Goal: Task Accomplishment & Management: Use online tool/utility

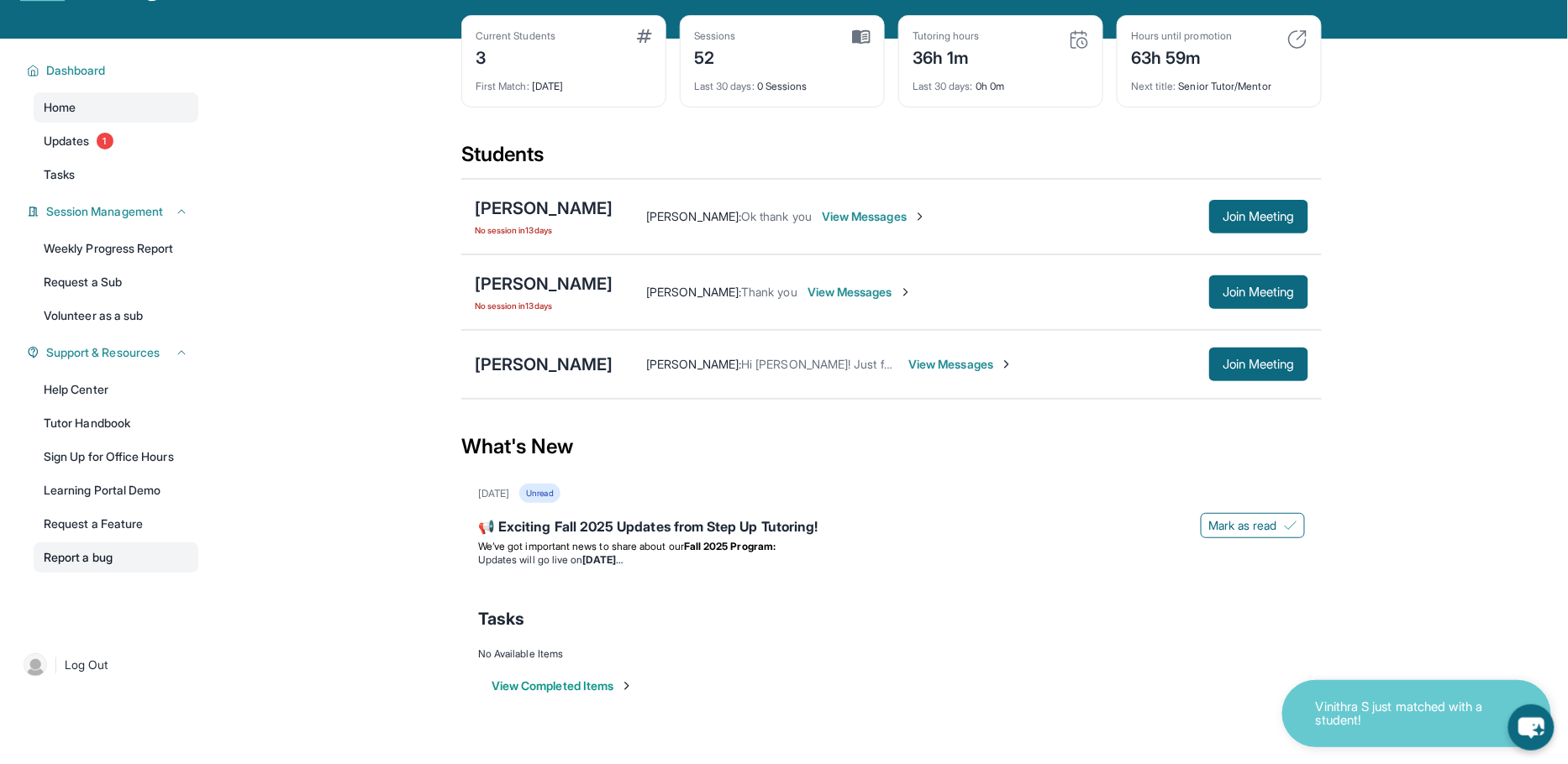
scroll to position [92, 0]
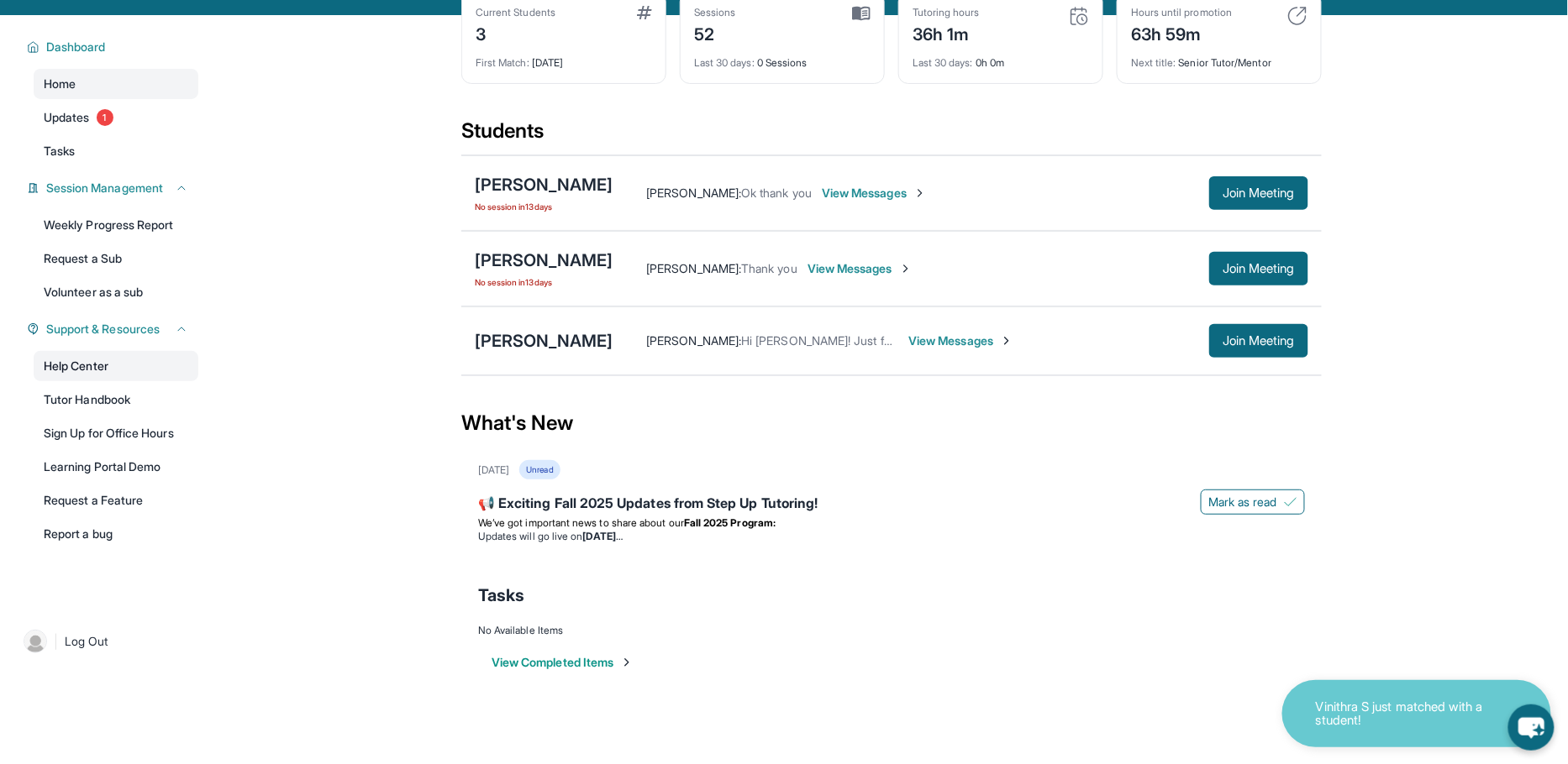
click at [123, 358] on link "Help Center" at bounding box center [116, 366] width 165 height 30
click at [528, 204] on span "No session in 13 days" at bounding box center [543, 207] width 138 height 14
click at [575, 185] on div "[PERSON_NAME]" at bounding box center [543, 185] width 138 height 24
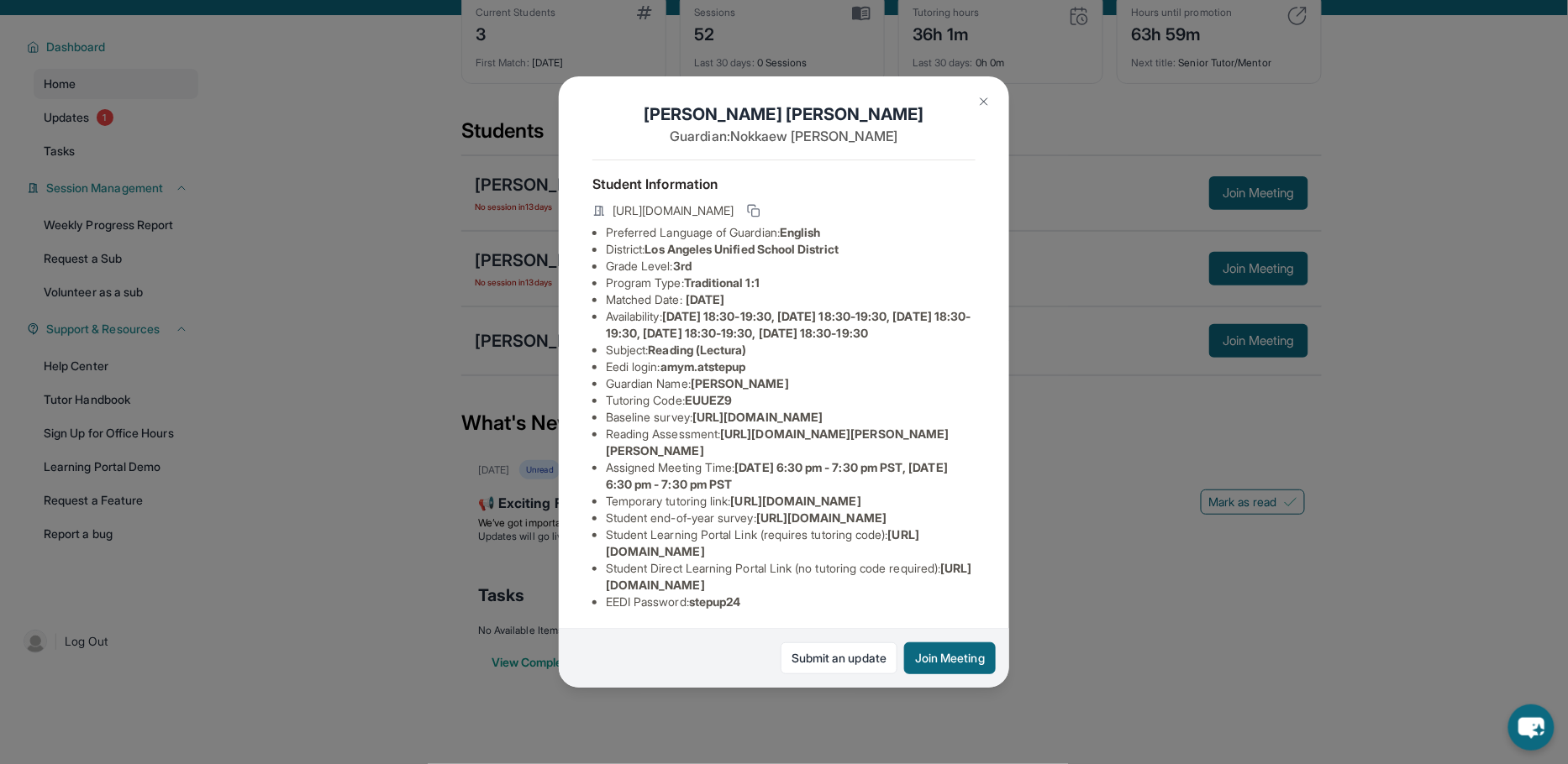
scroll to position [0, 0]
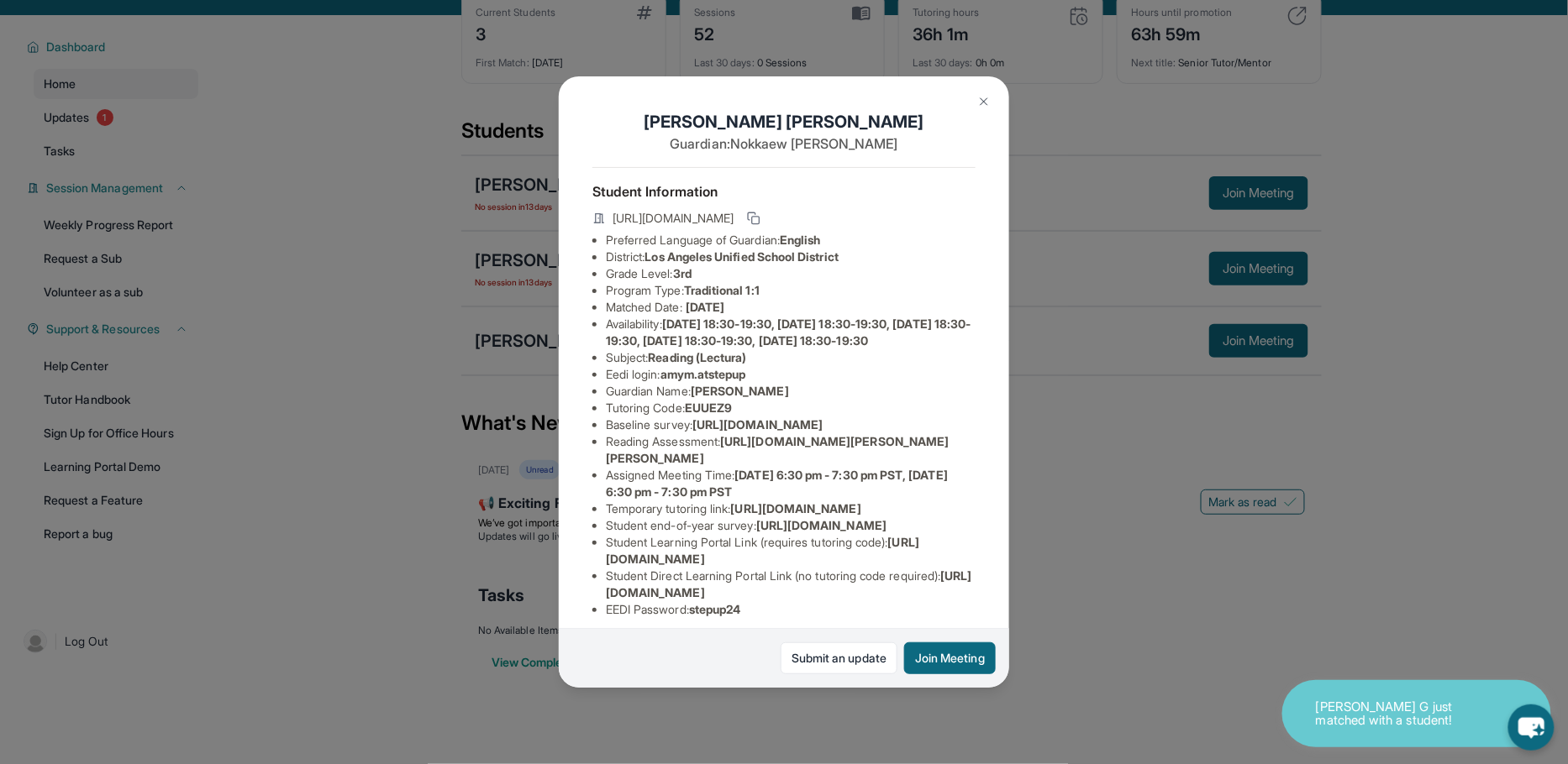
click at [984, 100] on img at bounding box center [984, 101] width 14 height 14
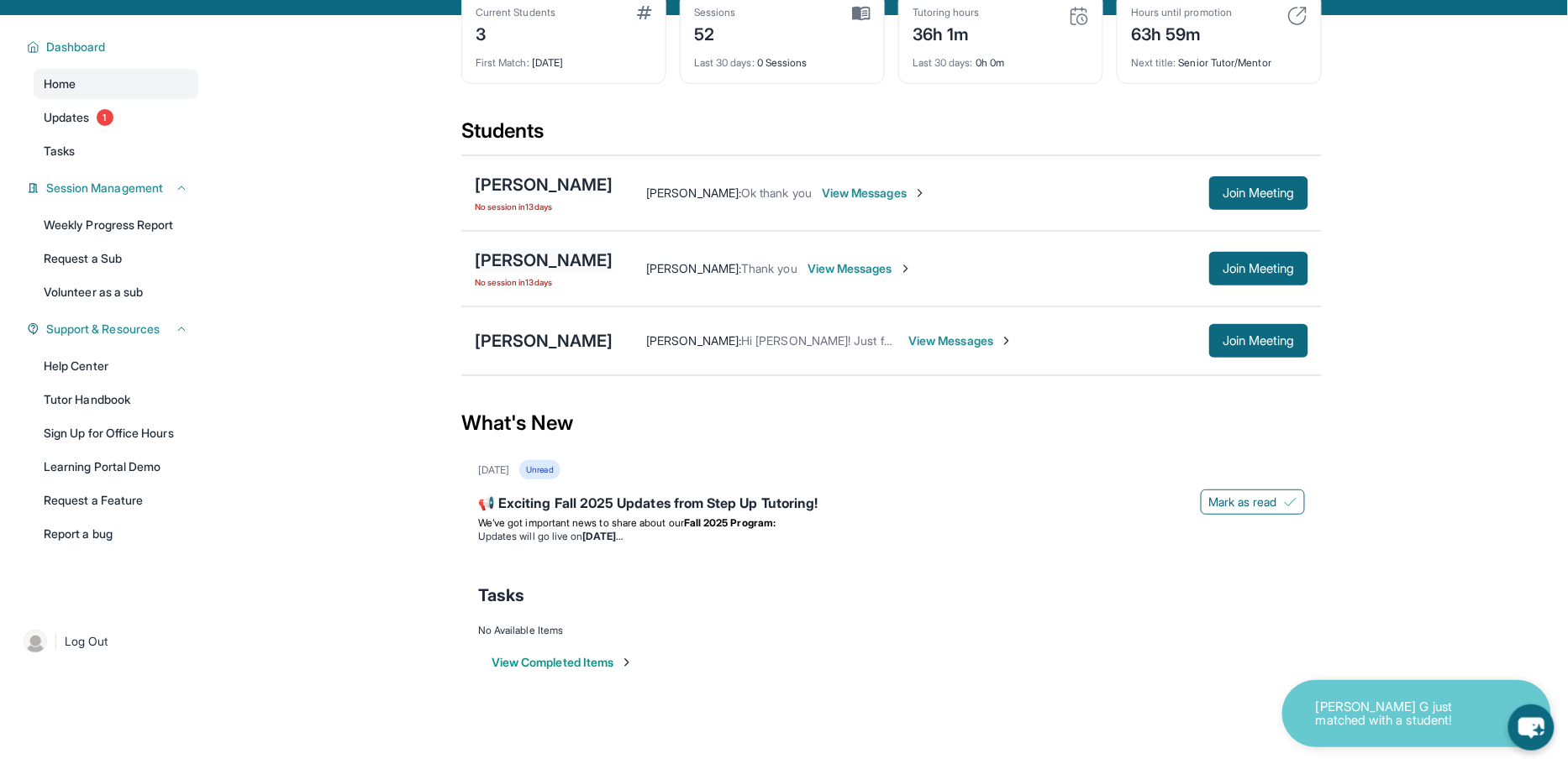
click at [529, 250] on div "[PERSON_NAME]" at bounding box center [543, 260] width 138 height 24
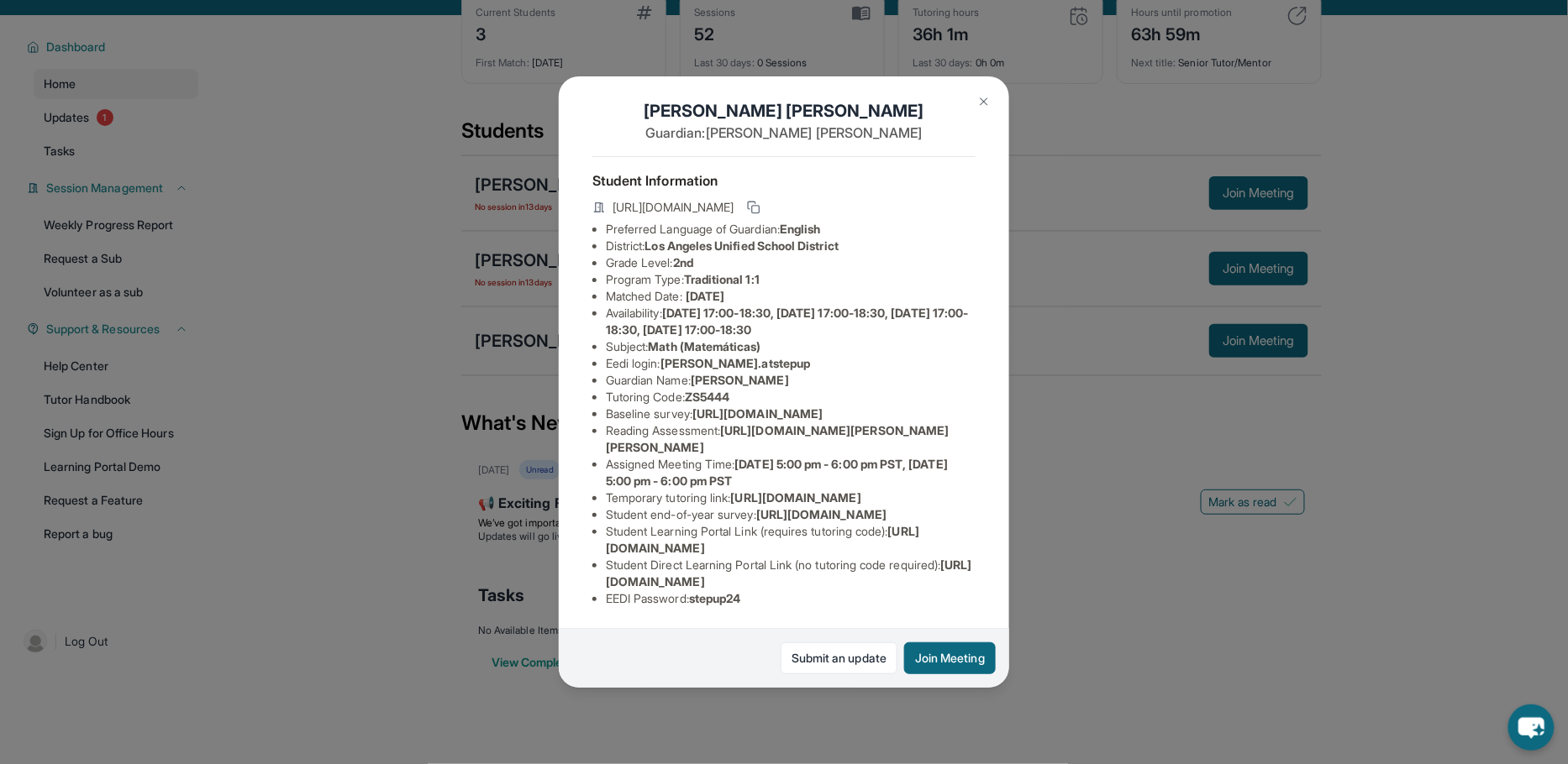
scroll to position [98, 0]
drag, startPoint x: 731, startPoint y: 395, endPoint x: 959, endPoint y: 402, distance: 228.1
click at [959, 422] on li "Reading Assessment : https://yvyn1kit.paperform.co?id=2025-s12345&name=Amy%20Nu…" at bounding box center [791, 439] width 369 height 34
copy span "[URL][DOMAIN_NAME][PERSON_NAME][PERSON_NAME]"
click at [986, 92] on button at bounding box center [984, 101] width 34 height 34
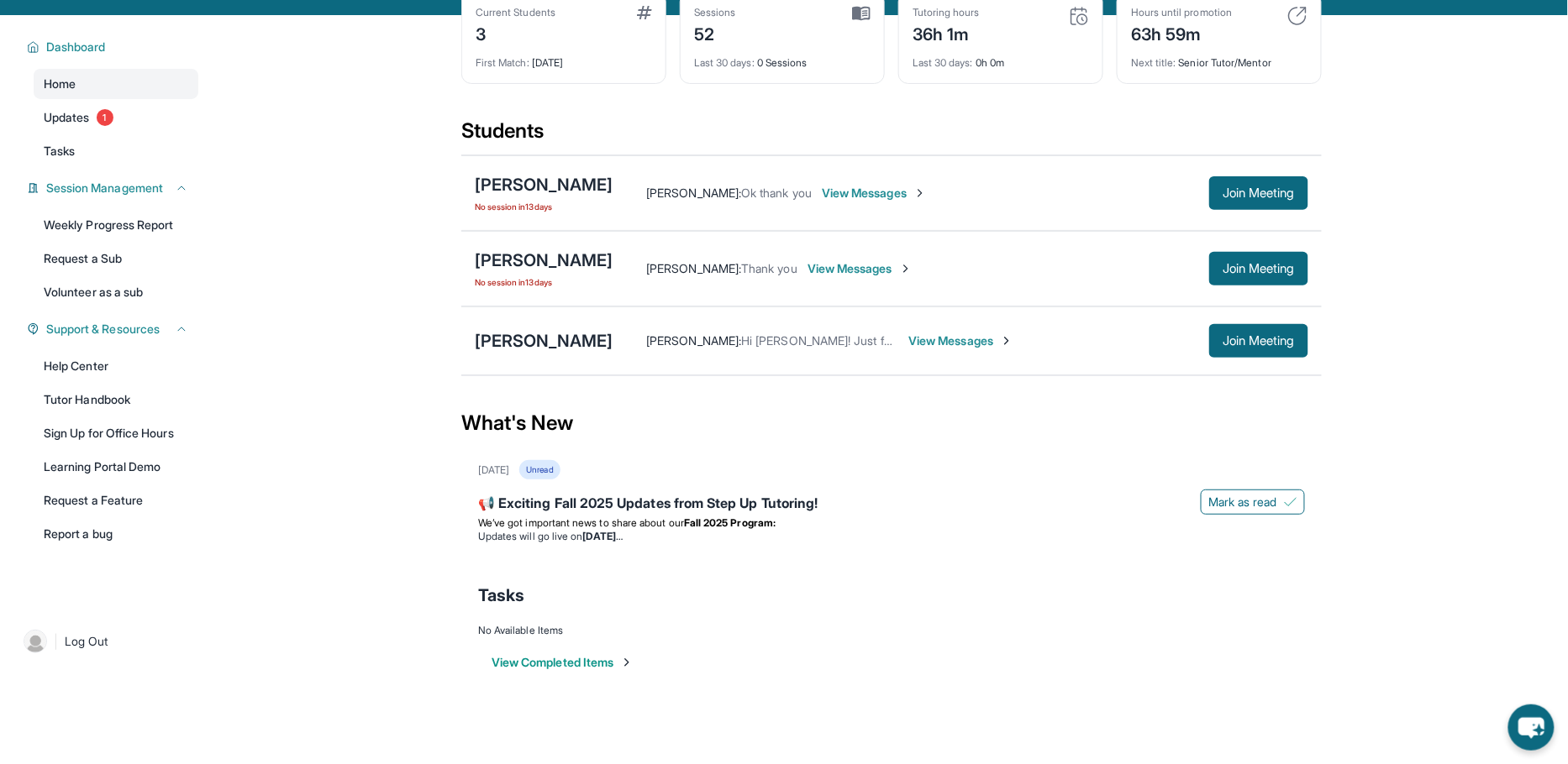
scroll to position [0, 0]
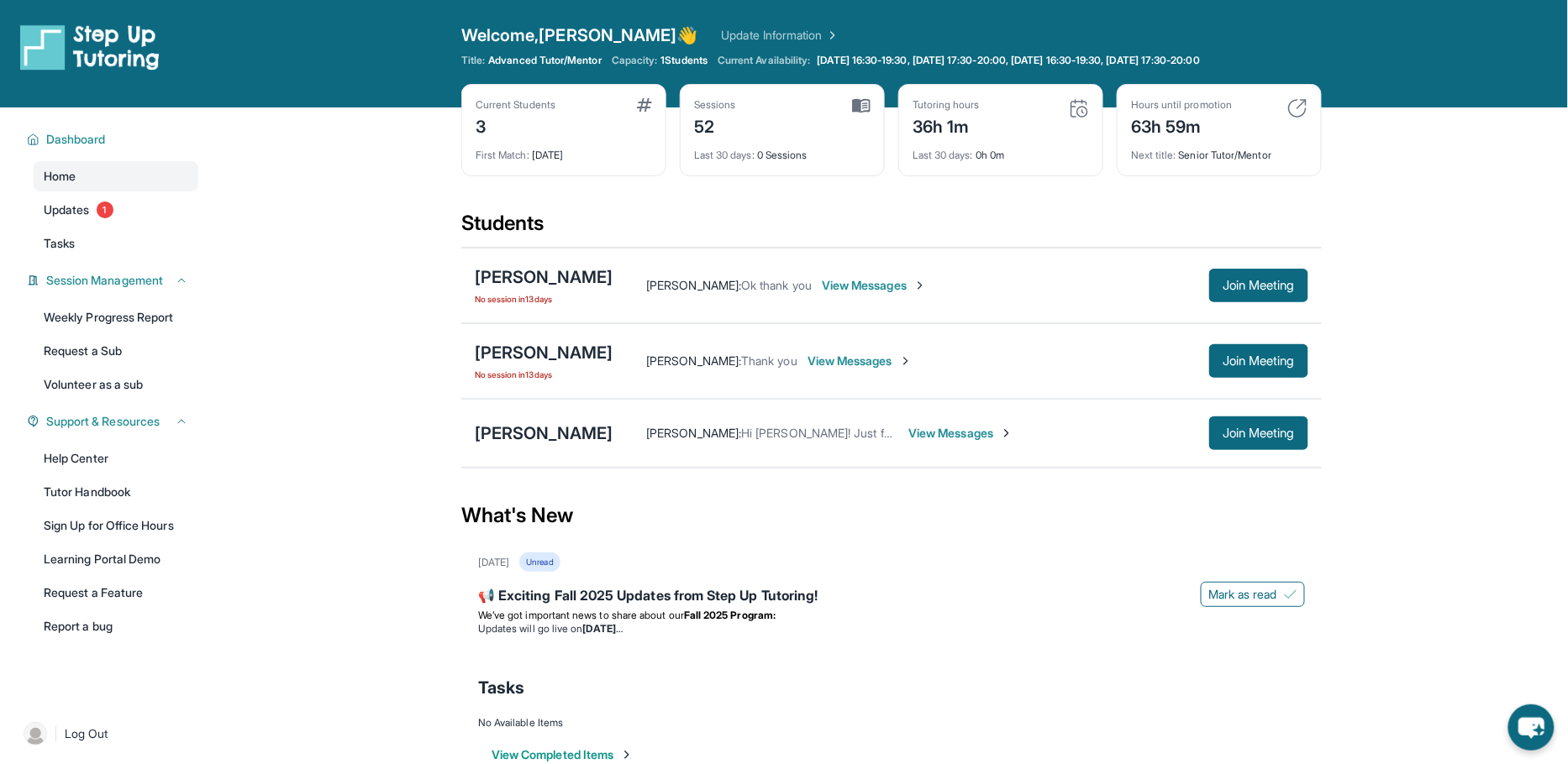
click at [349, 450] on main "Current Students 3 First Match : 13 days ago Sessions 52 Last 30 days : 0 Sessi…" at bounding box center [891, 456] width 1353 height 696
click at [110, 209] on span "1" at bounding box center [105, 210] width 16 height 16
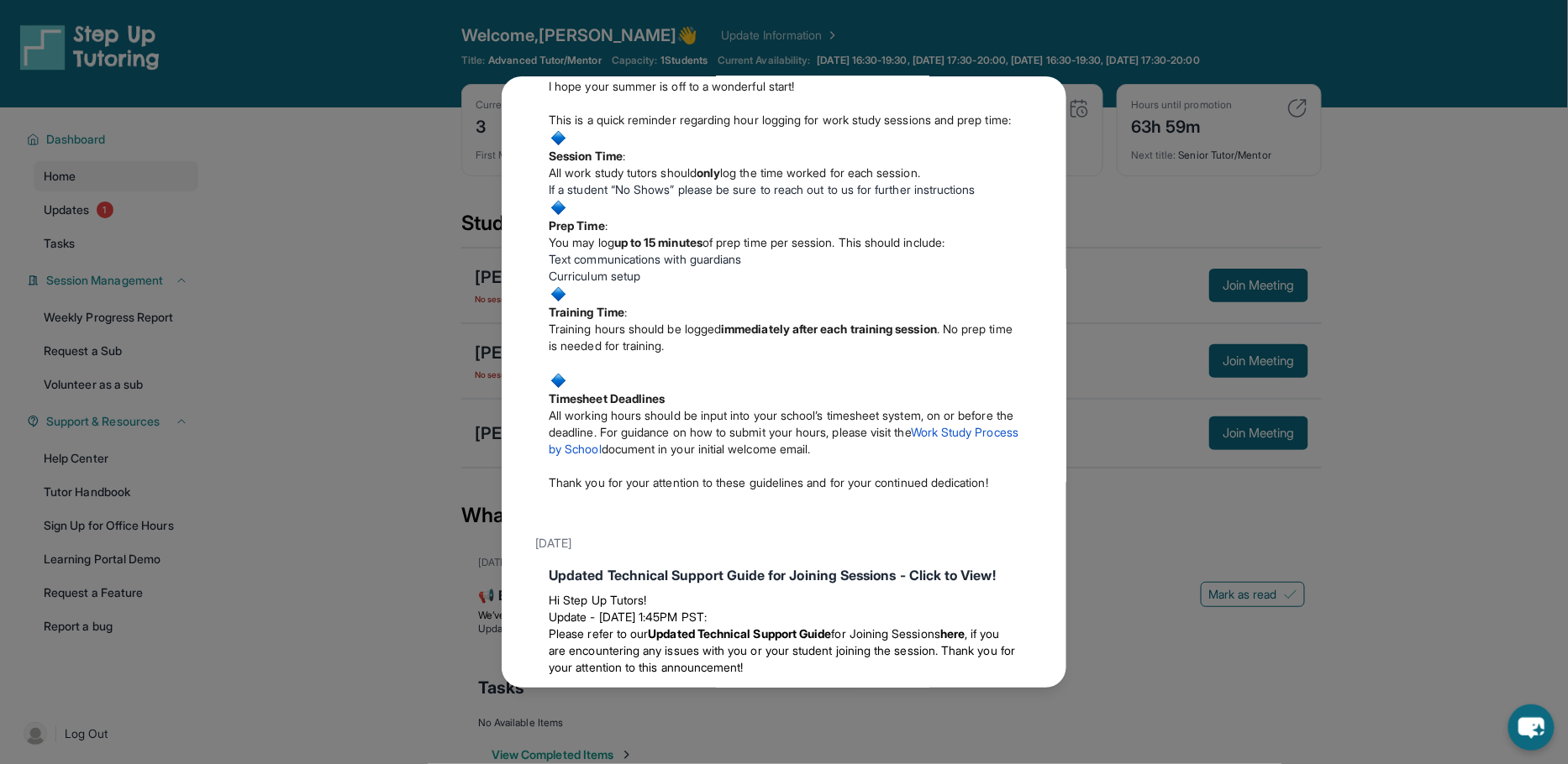
scroll to position [443, 0]
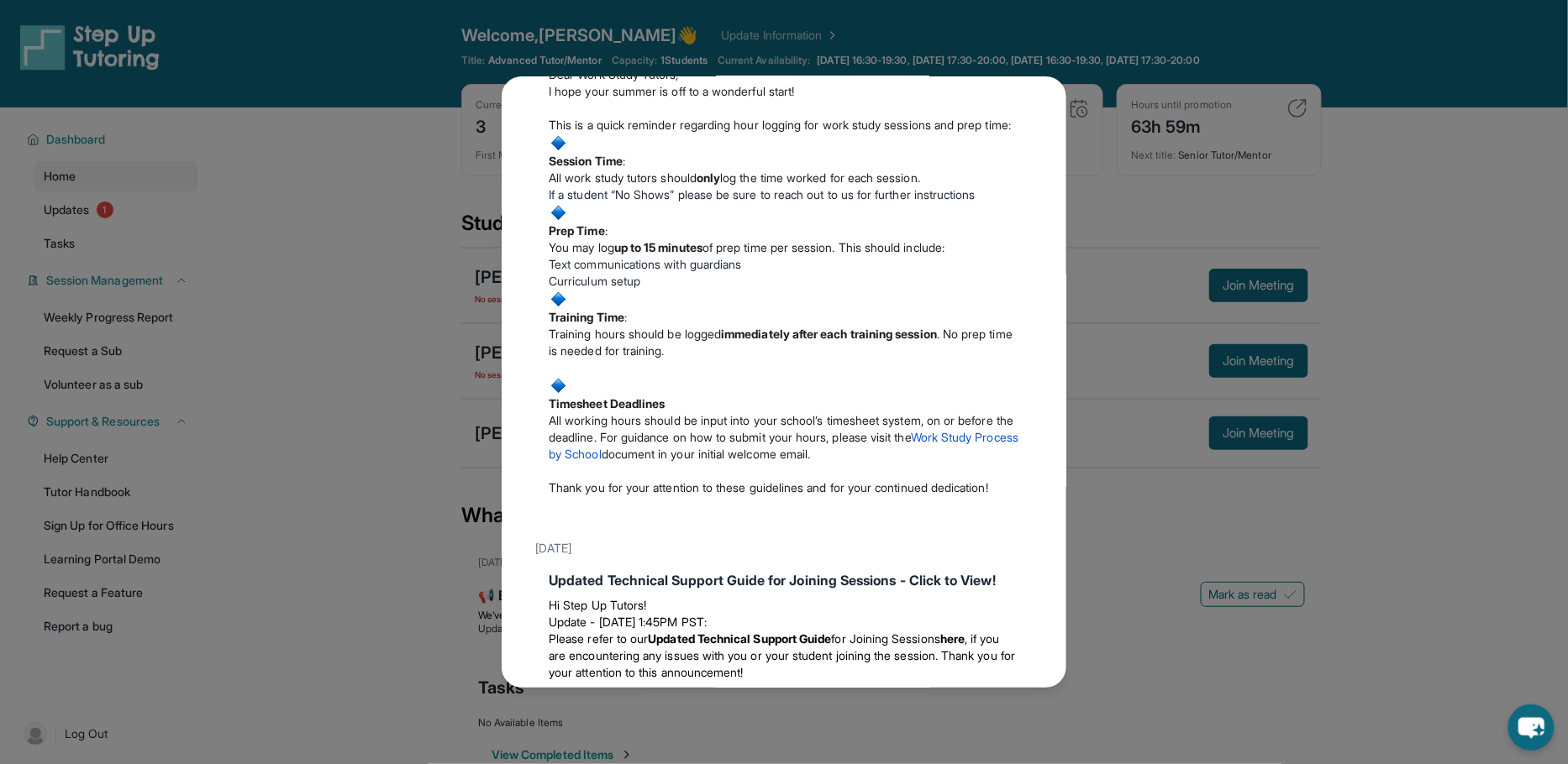
click at [653, 462] on link "Work Study Process by School" at bounding box center [784, 446] width 470 height 31
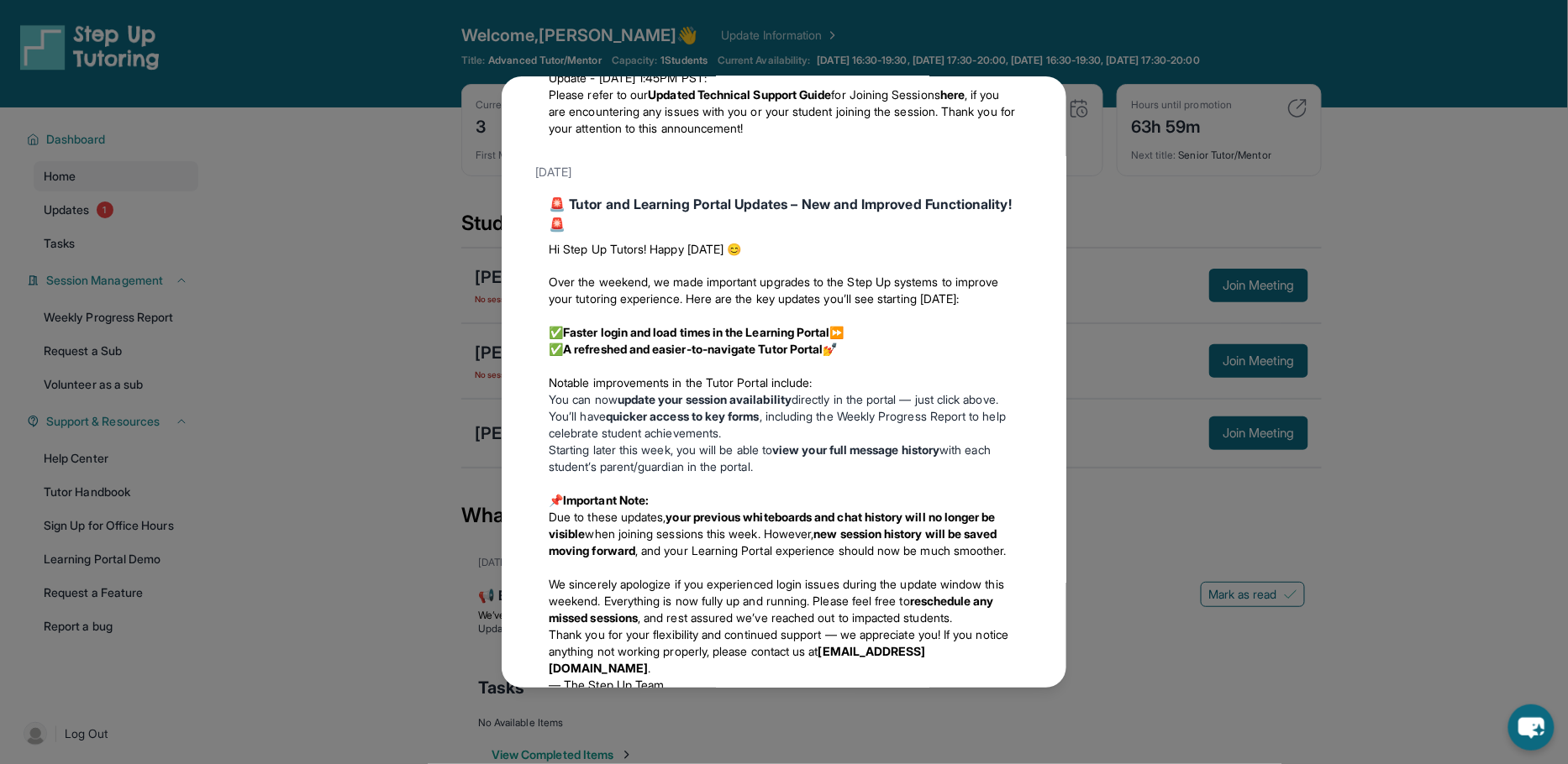
scroll to position [1165, 0]
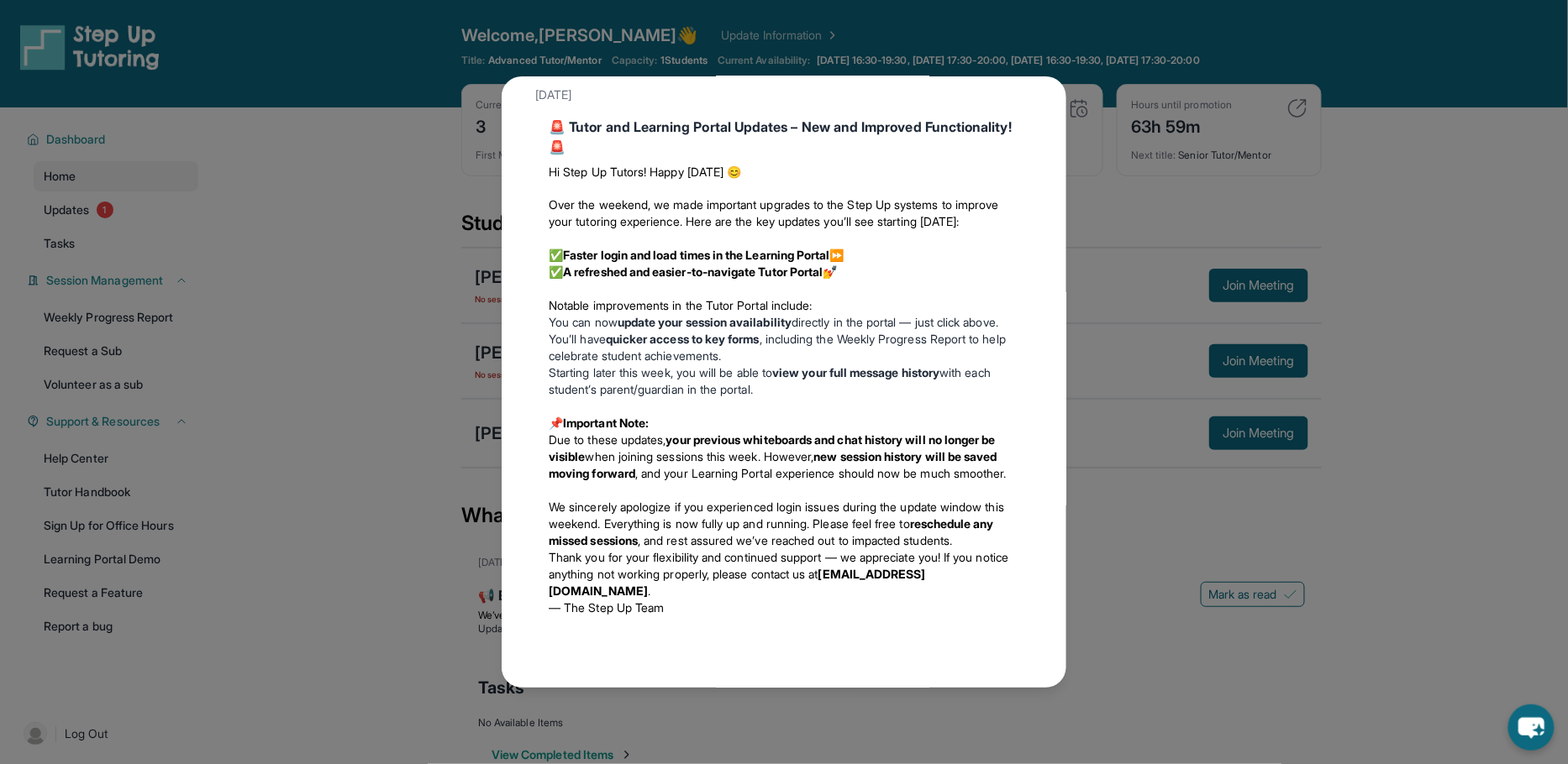
click at [355, 448] on div "Updates August 27th 📢 Exciting Fall 2025 Updates from Step Up Tutoring! We’ve g…" at bounding box center [784, 382] width 1568 height 764
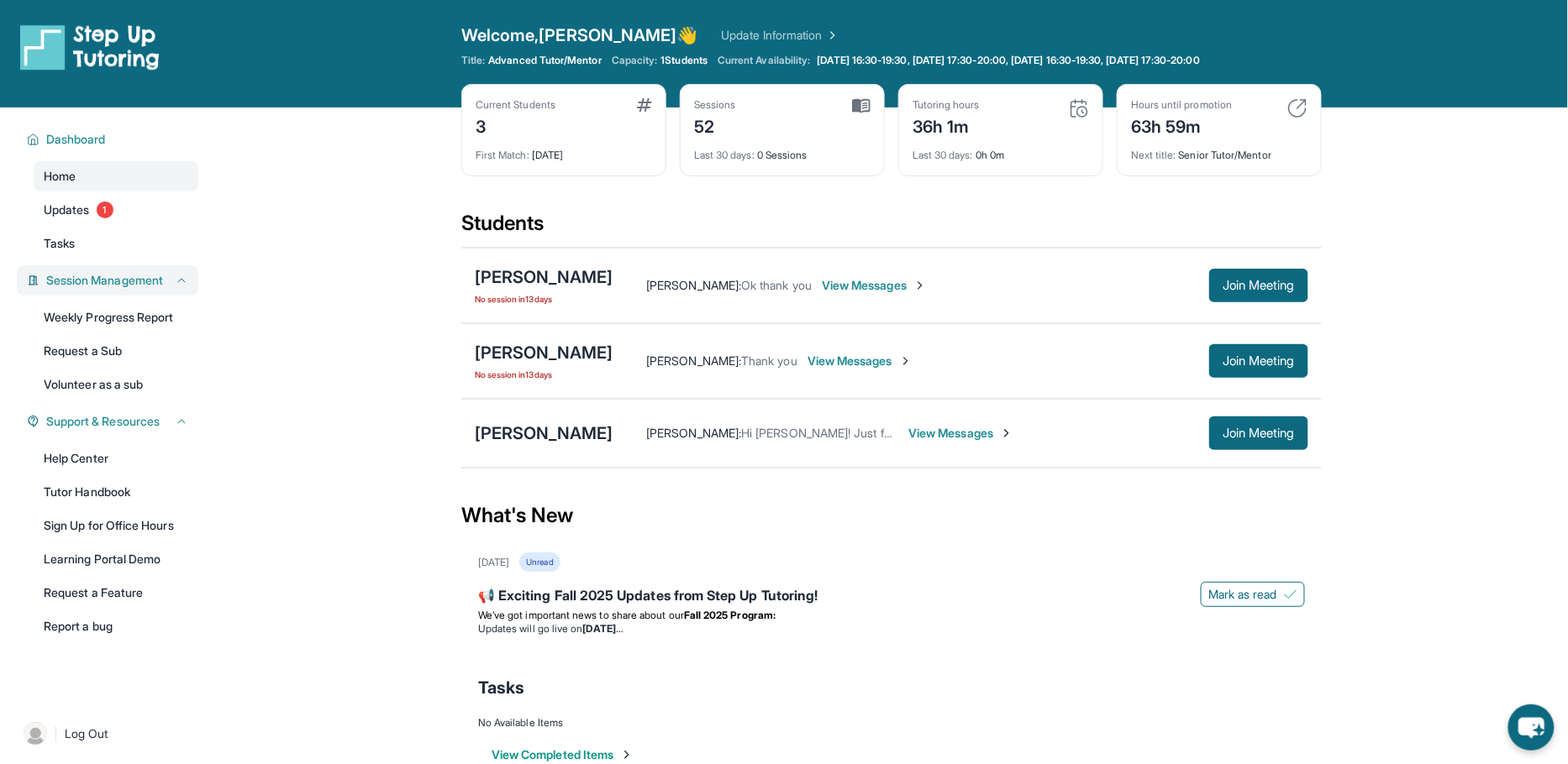
click at [174, 289] on div "Session Management" at bounding box center [107, 280] width 182 height 30
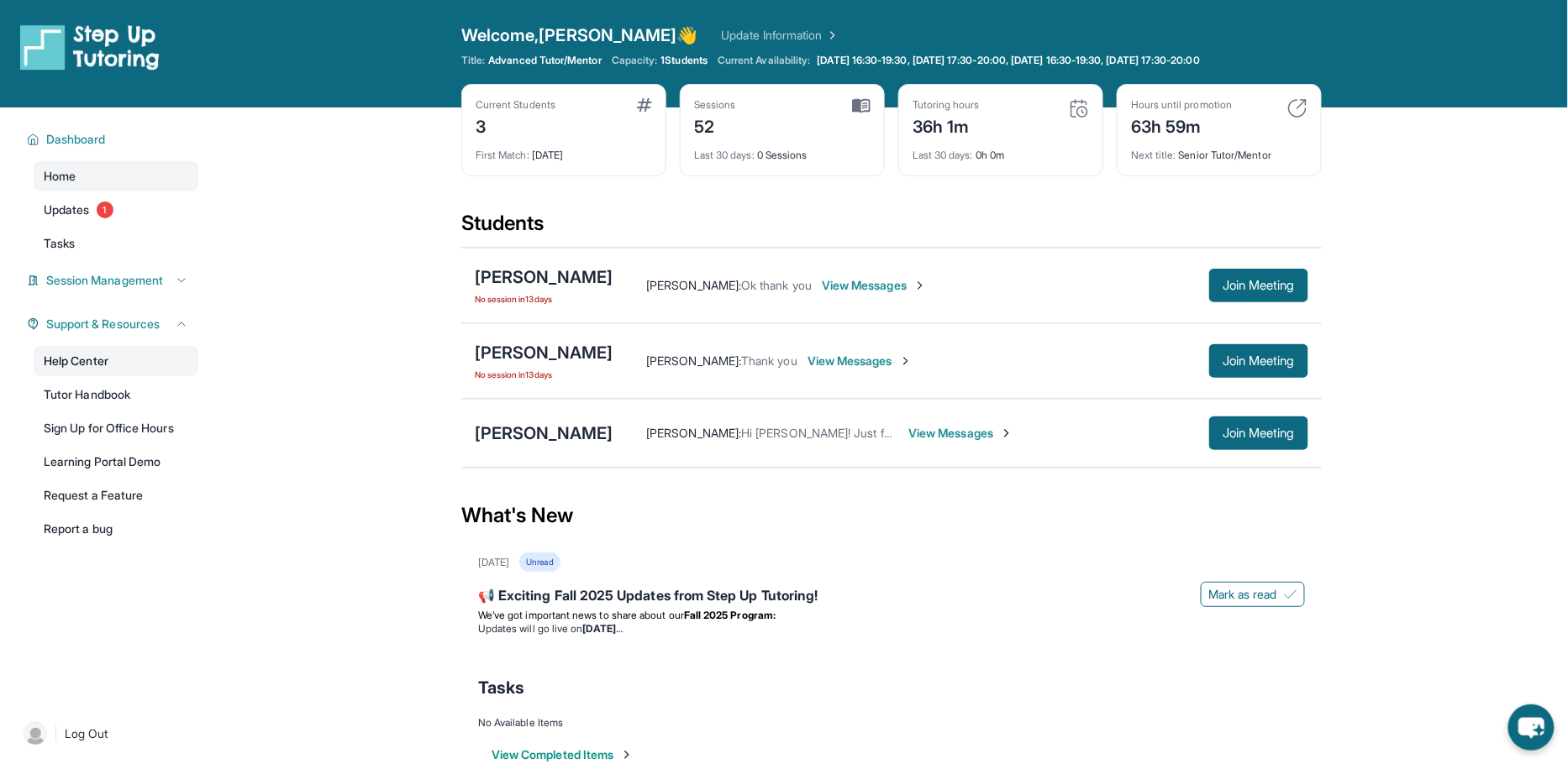
click at [114, 363] on link "Help Center" at bounding box center [116, 361] width 165 height 30
click at [174, 273] on button "Session Management" at bounding box center [113, 281] width 149 height 16
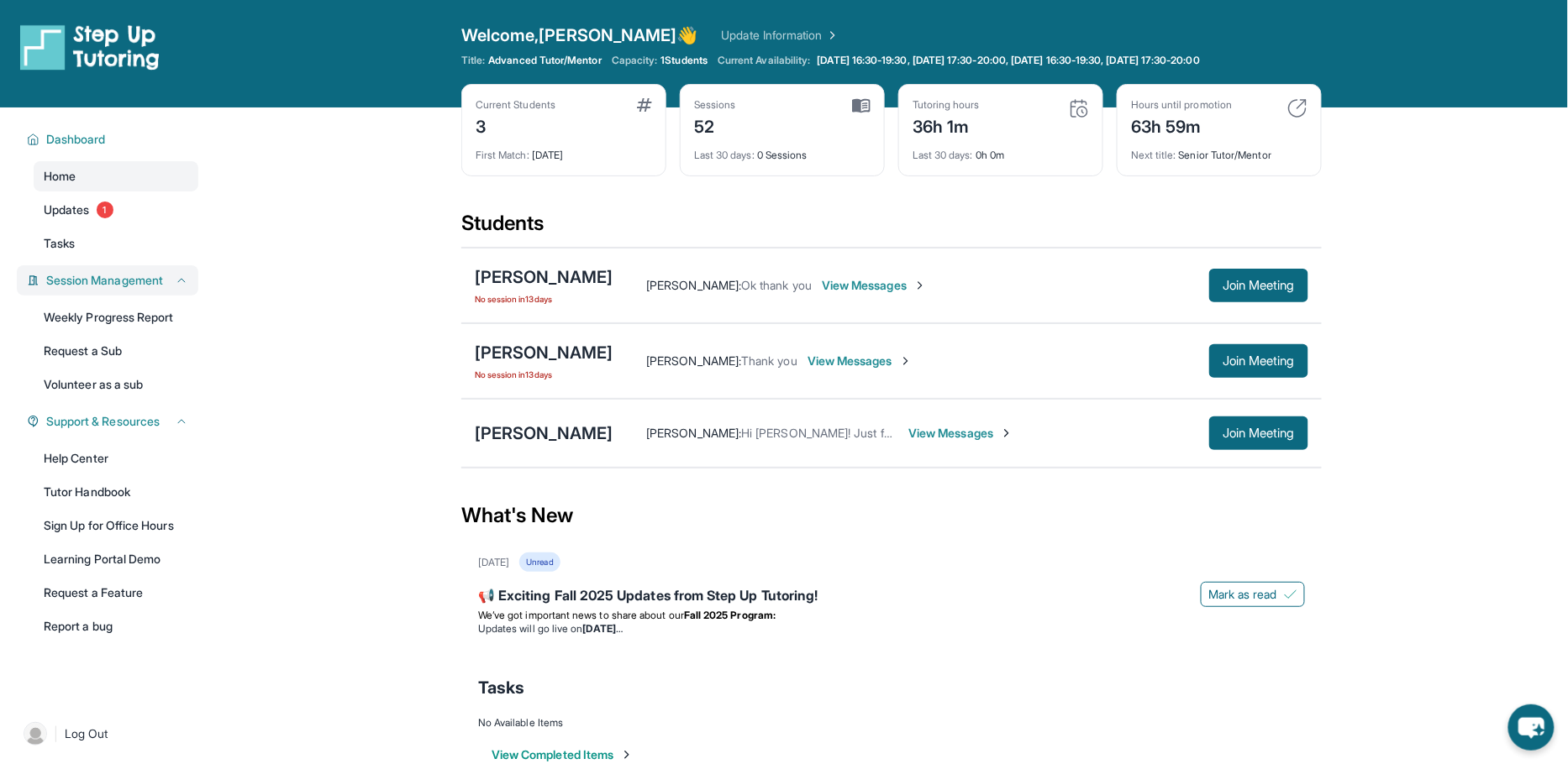
click at [181, 277] on icon at bounding box center [181, 281] width 14 height 14
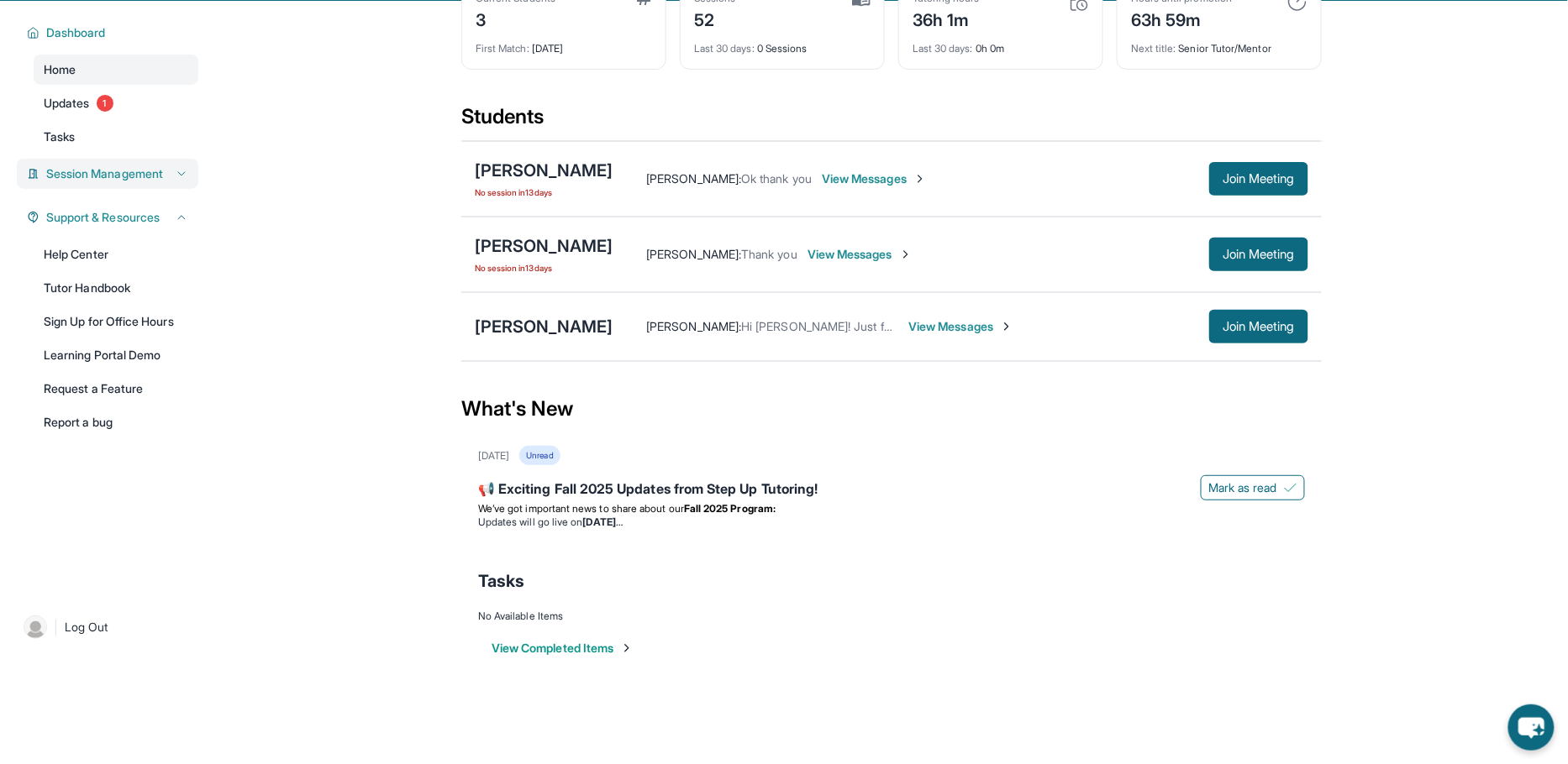
scroll to position [0, 0]
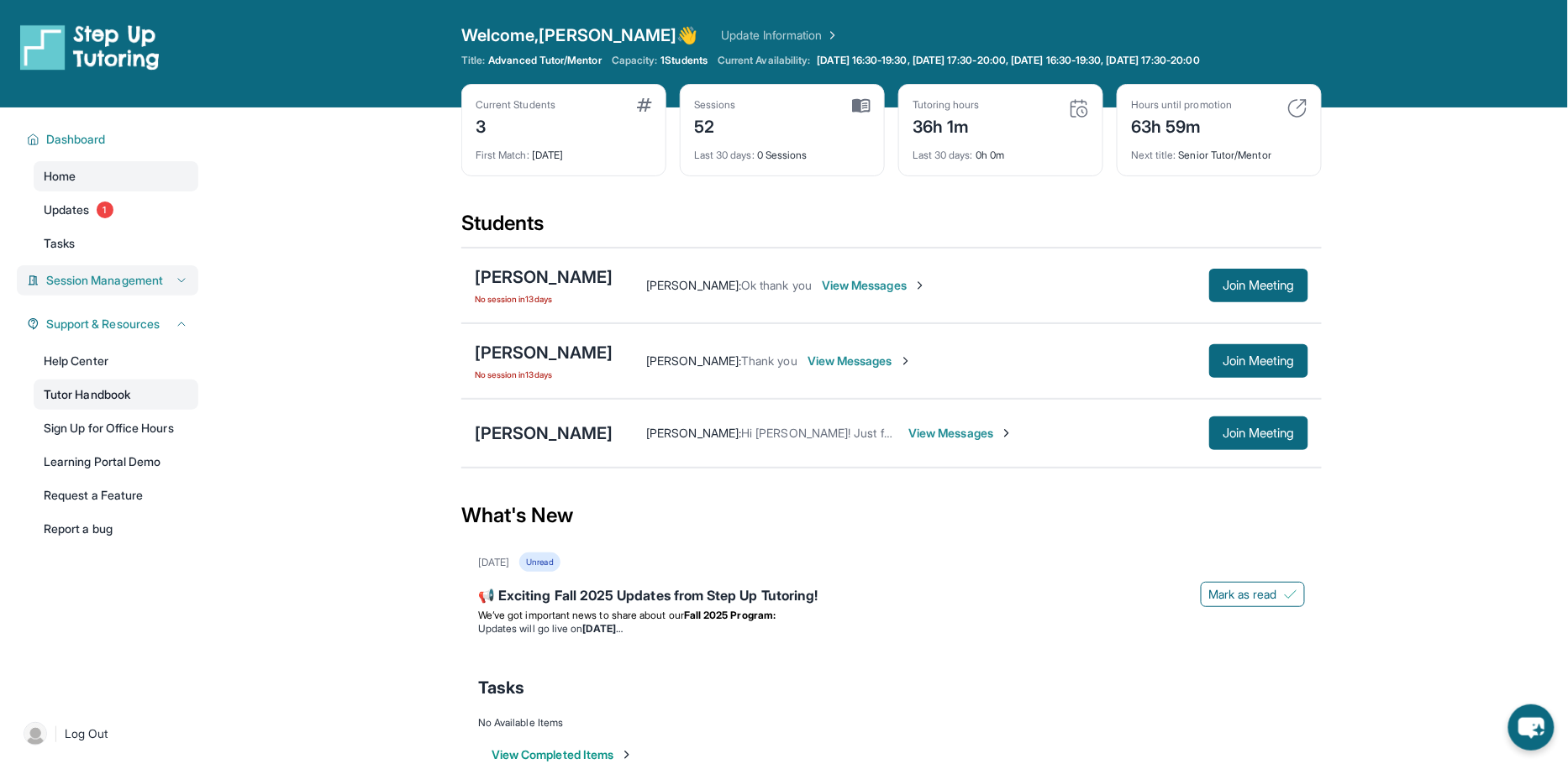
click at [115, 390] on link "Tutor Handbook" at bounding box center [116, 394] width 165 height 30
click at [928, 432] on span "View Messages" at bounding box center [961, 433] width 105 height 16
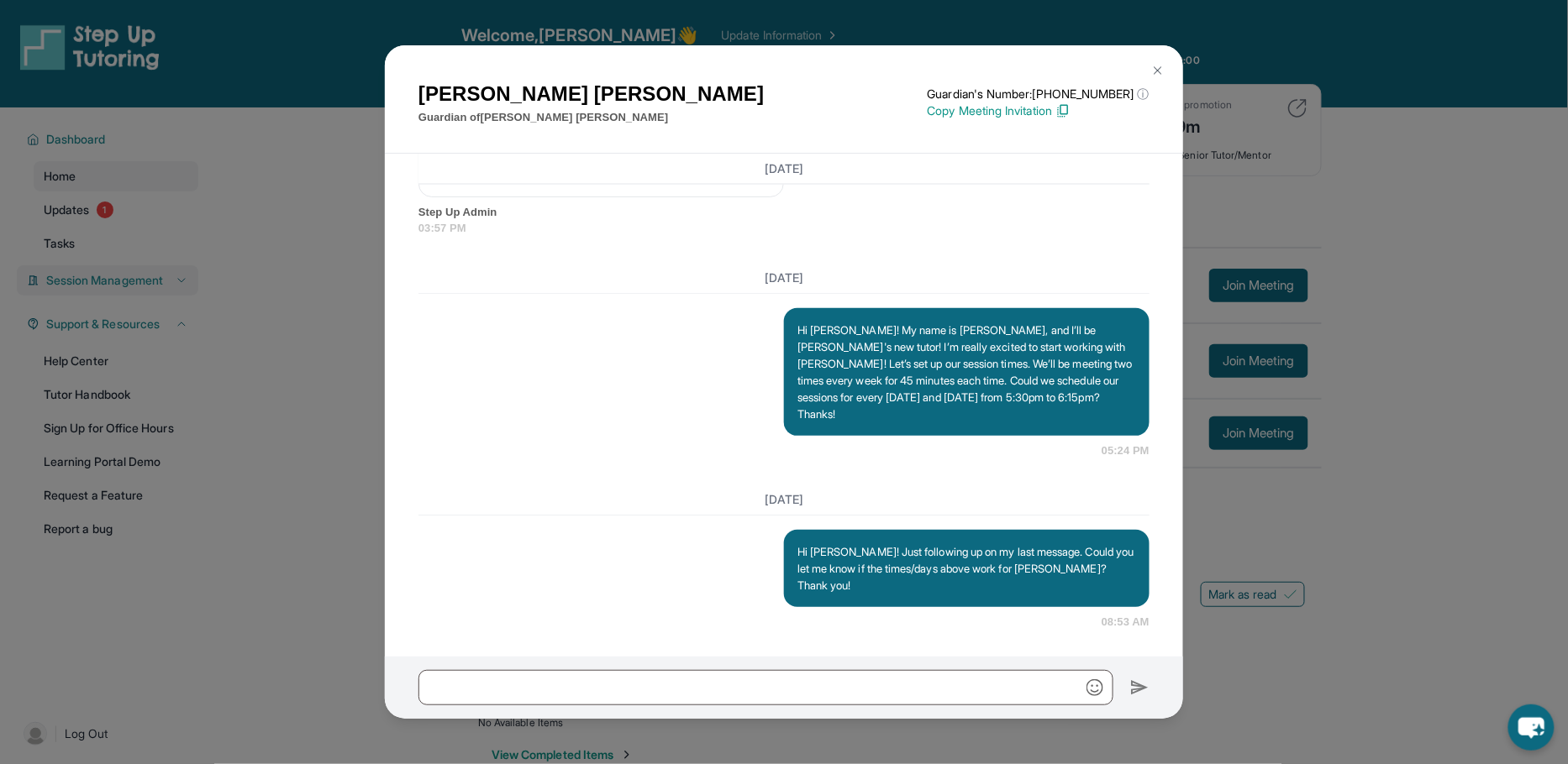
scroll to position [1137, 0]
click at [1150, 75] on button at bounding box center [1157, 70] width 34 height 34
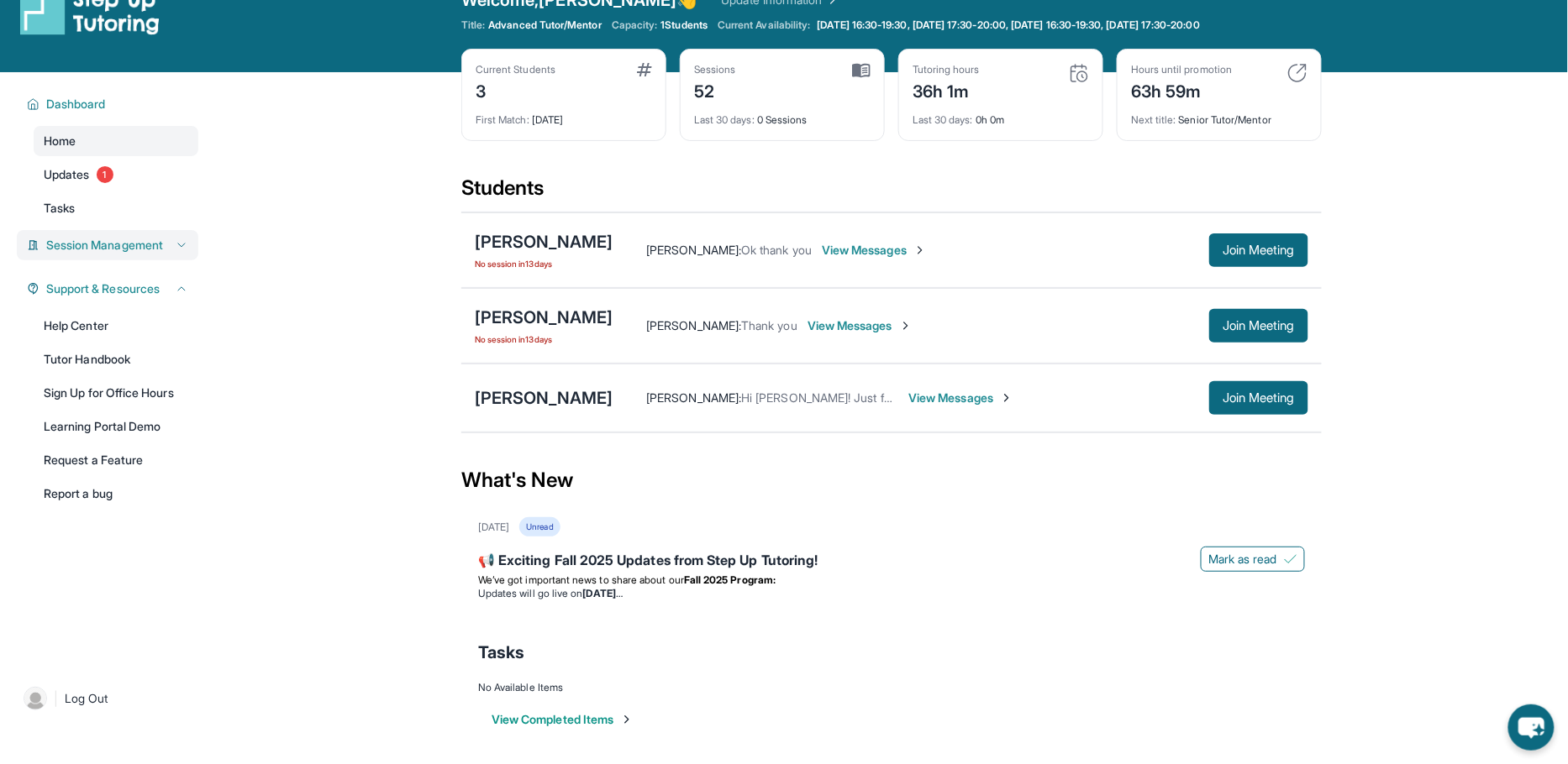
scroll to position [35, 0]
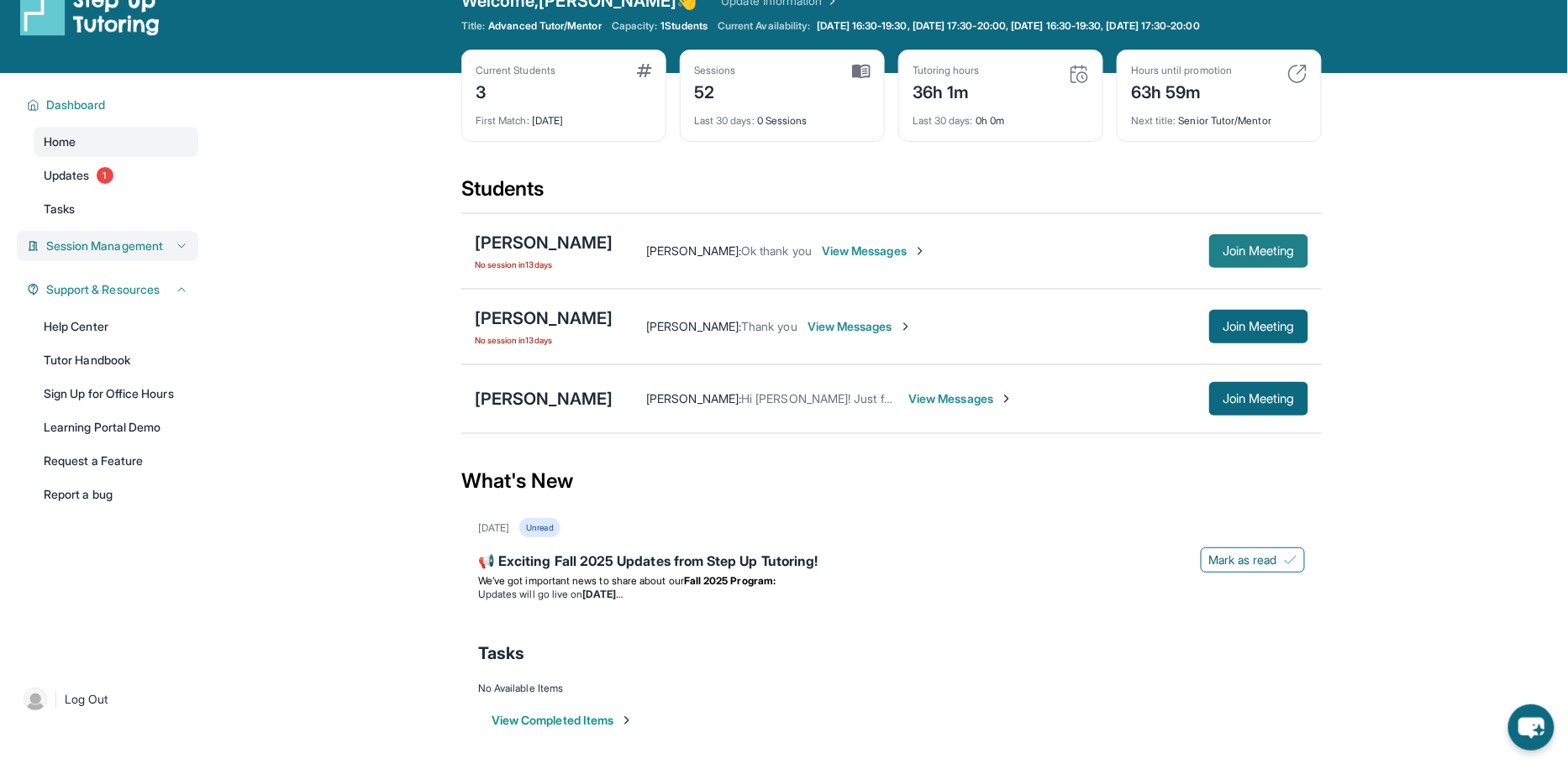
click at [1243, 248] on span "Join Meeting" at bounding box center [1258, 250] width 72 height 10
click at [814, 324] on span "View Messages" at bounding box center [859, 326] width 105 height 16
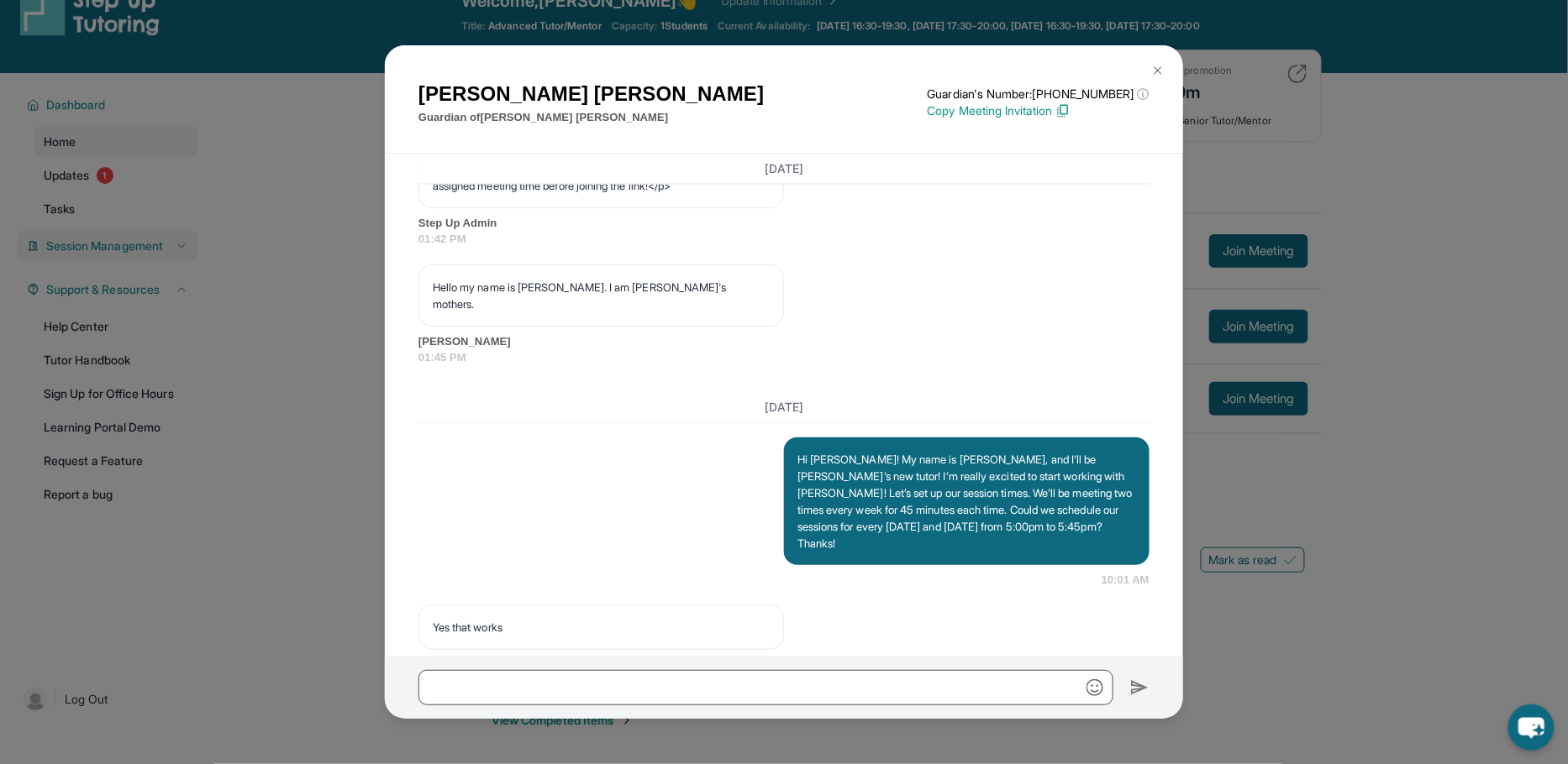
scroll to position [1452, 0]
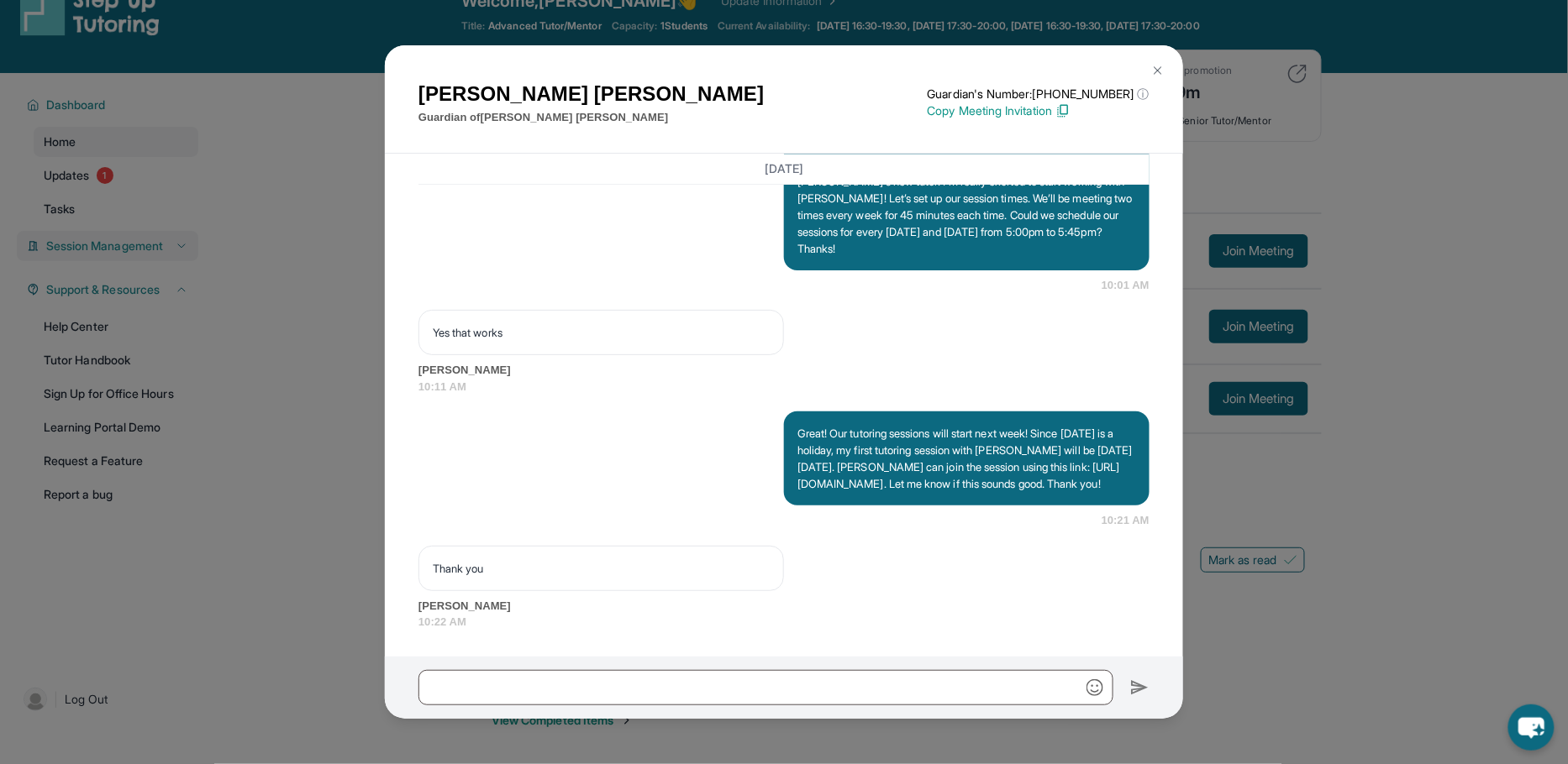
click at [1155, 64] on img at bounding box center [1157, 70] width 14 height 14
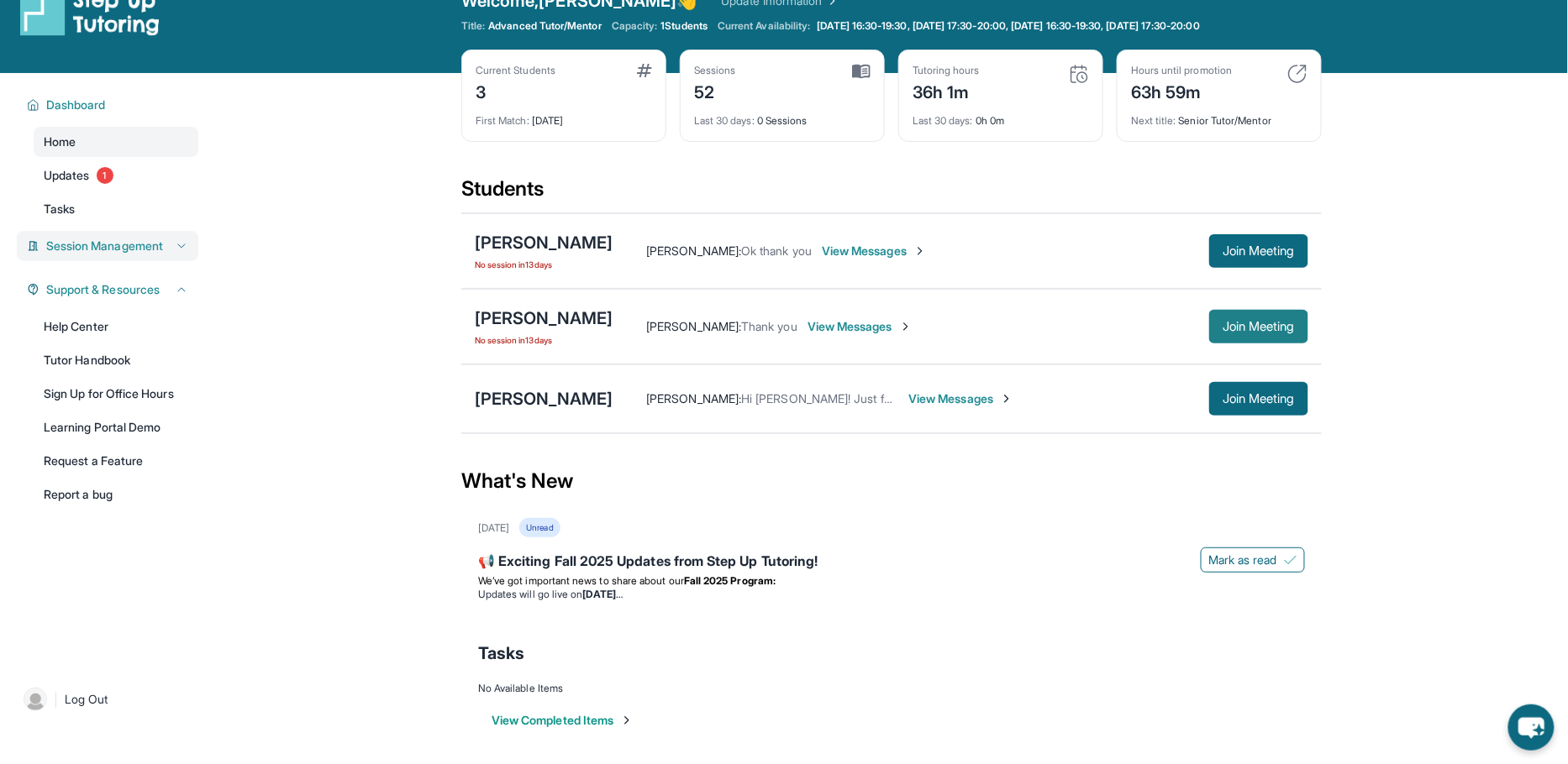
click at [1232, 322] on span "Join Meeting" at bounding box center [1258, 326] width 72 height 10
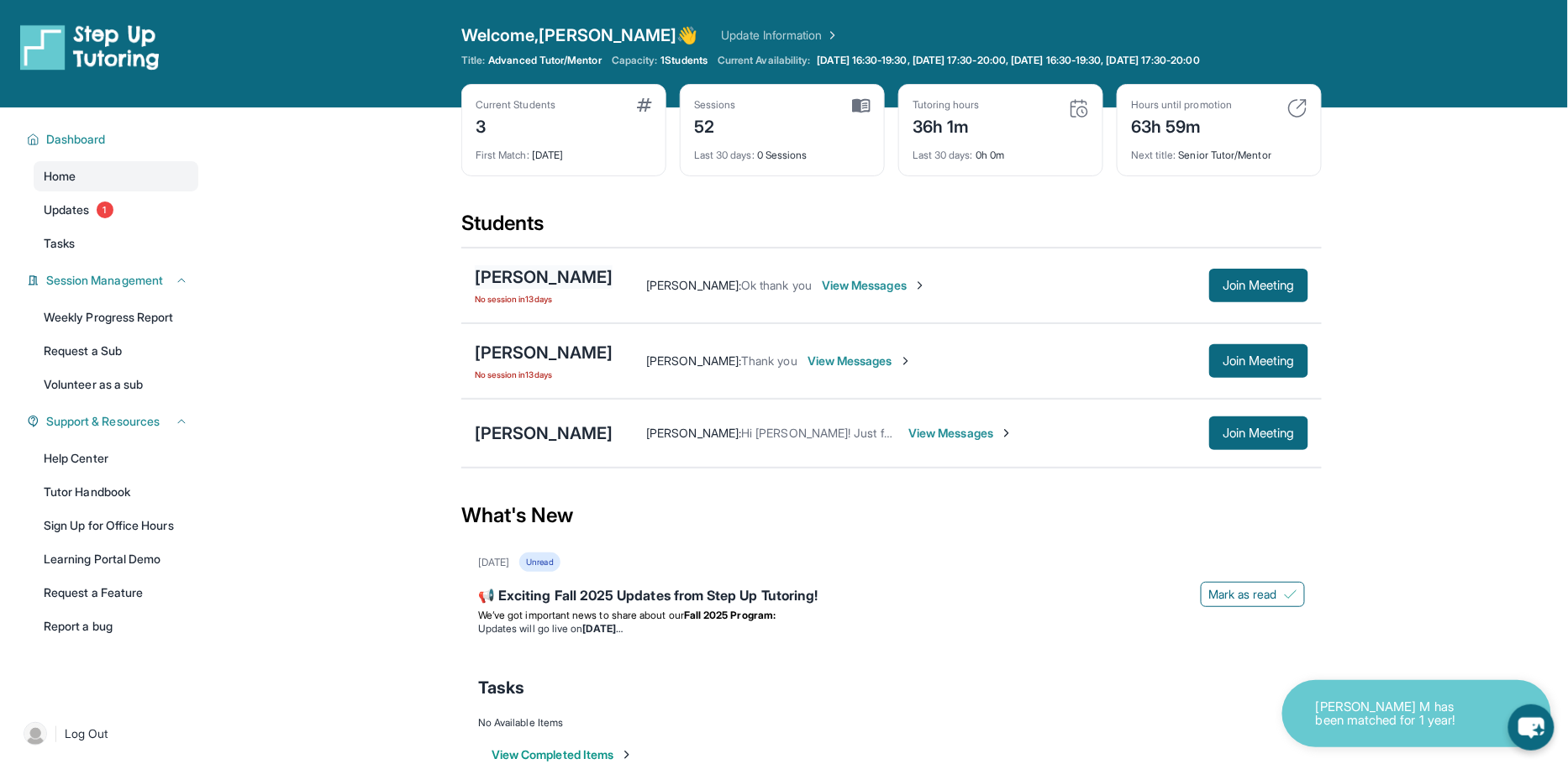
click at [540, 277] on div "[PERSON_NAME]" at bounding box center [543, 277] width 138 height 24
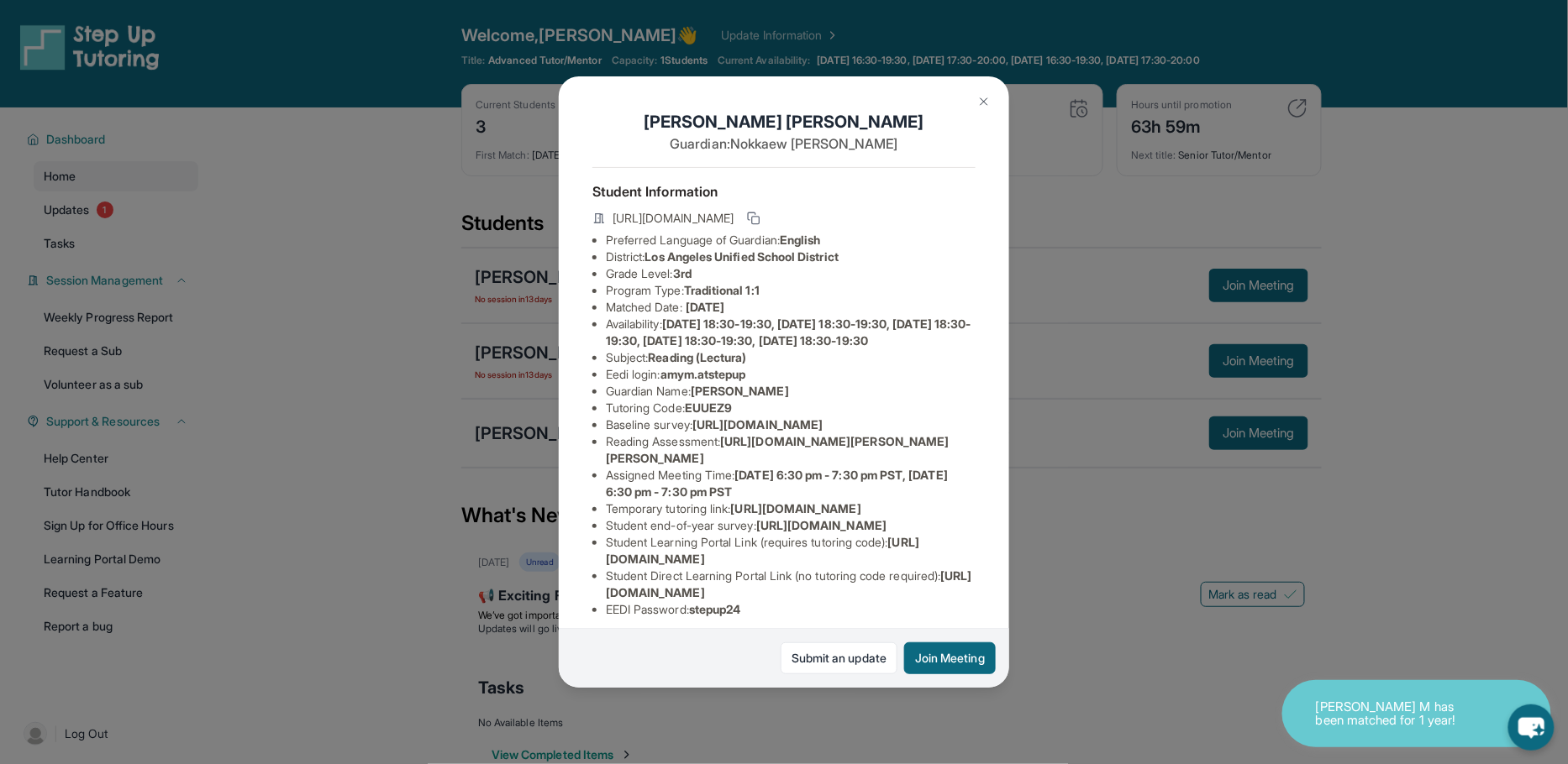
click at [974, 101] on button at bounding box center [984, 101] width 34 height 34
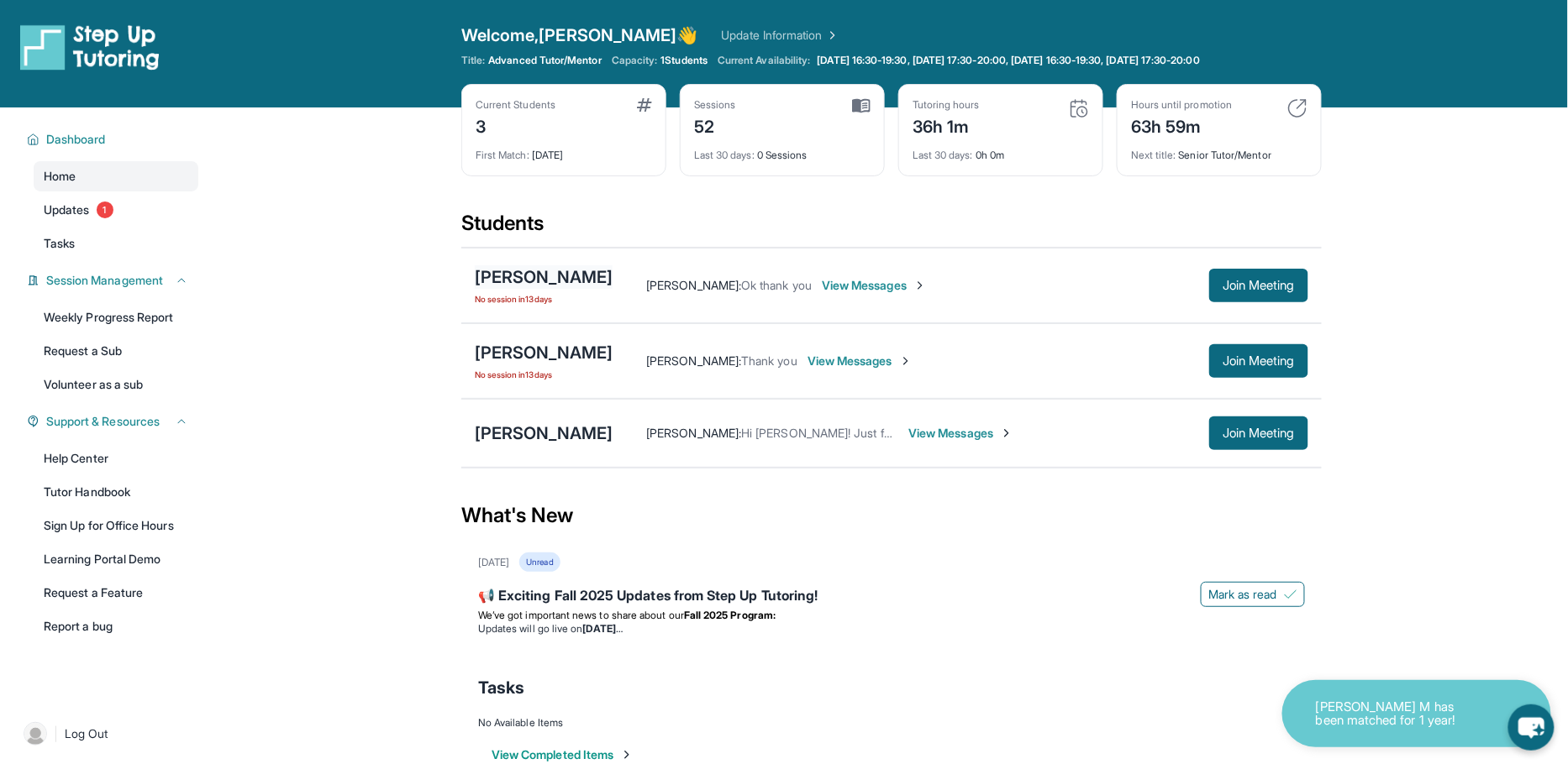
click at [539, 268] on div "[PERSON_NAME]" at bounding box center [543, 277] width 138 height 24
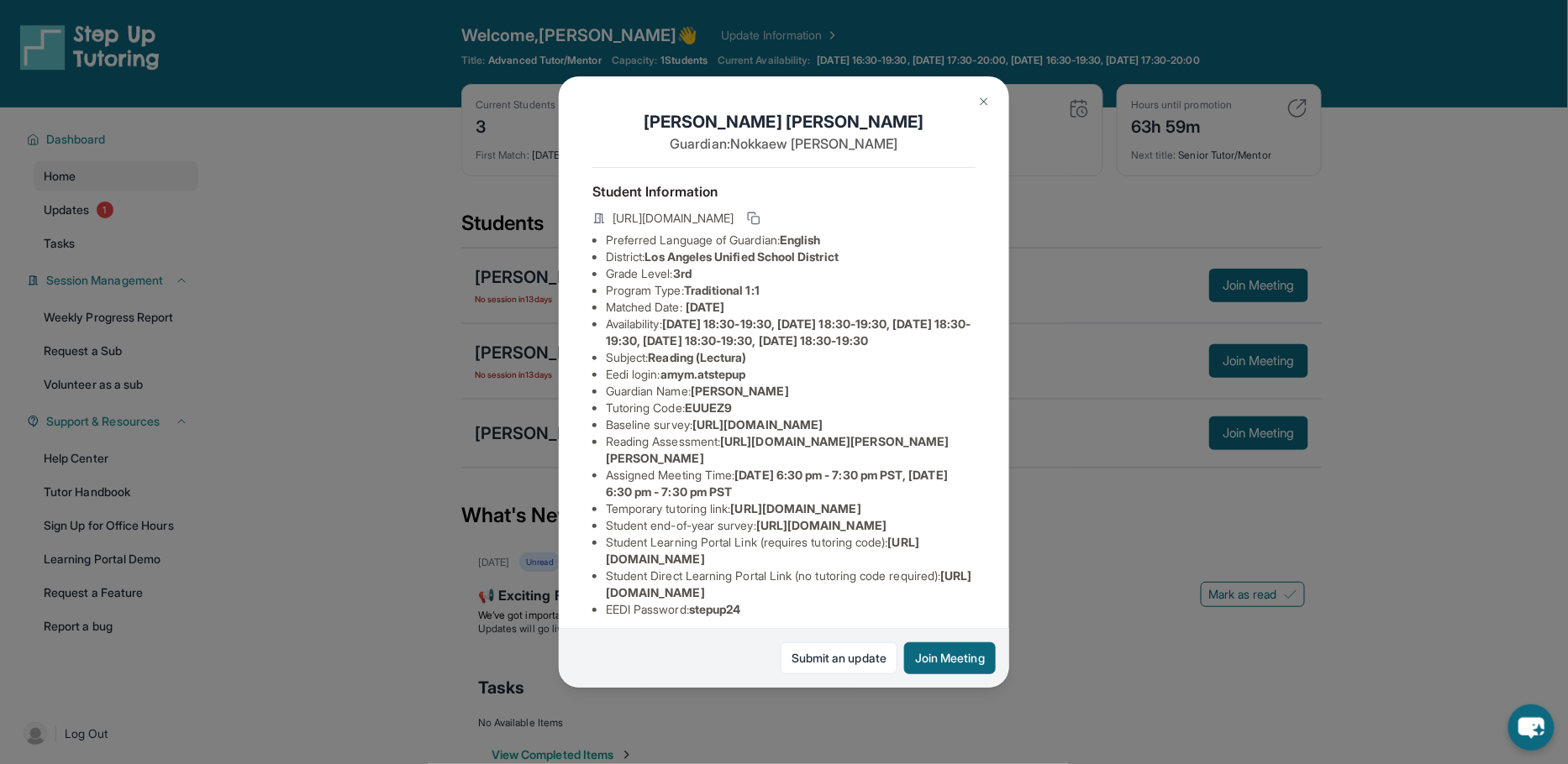
click at [984, 96] on img at bounding box center [984, 101] width 14 height 14
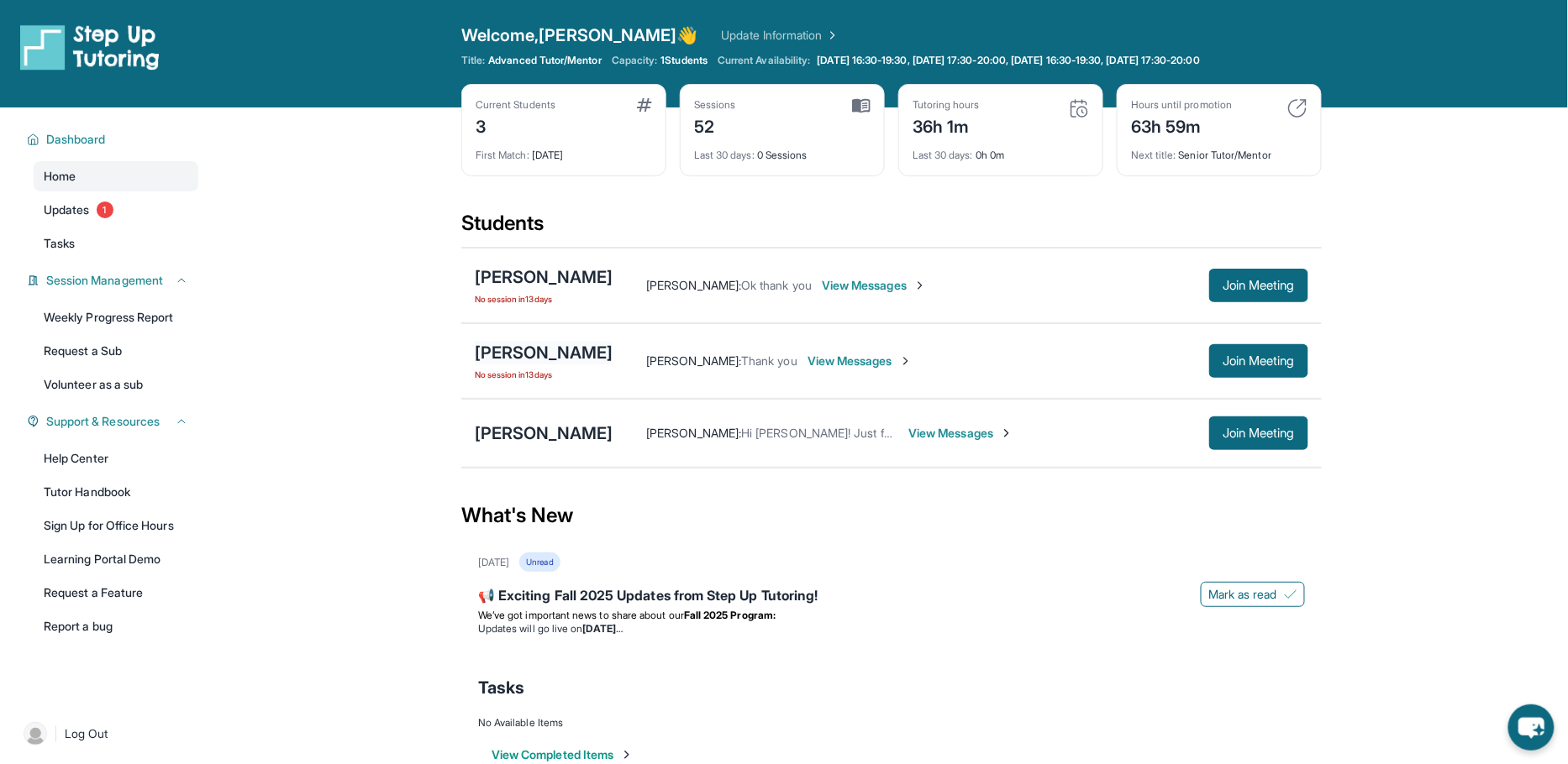
click at [521, 357] on div "[PERSON_NAME]" at bounding box center [543, 353] width 138 height 24
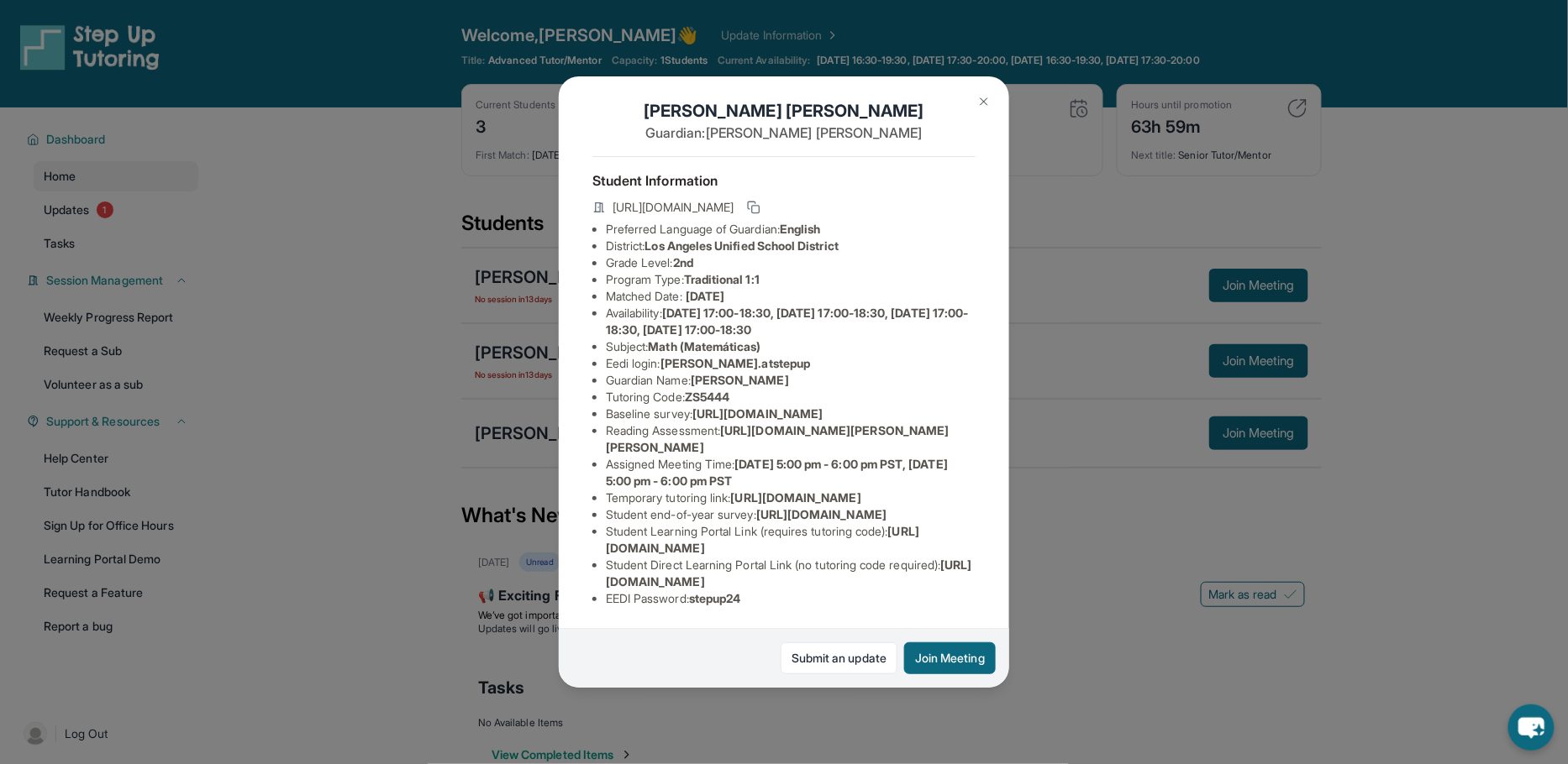
scroll to position [161, 0]
click at [979, 97] on img at bounding box center [984, 101] width 14 height 14
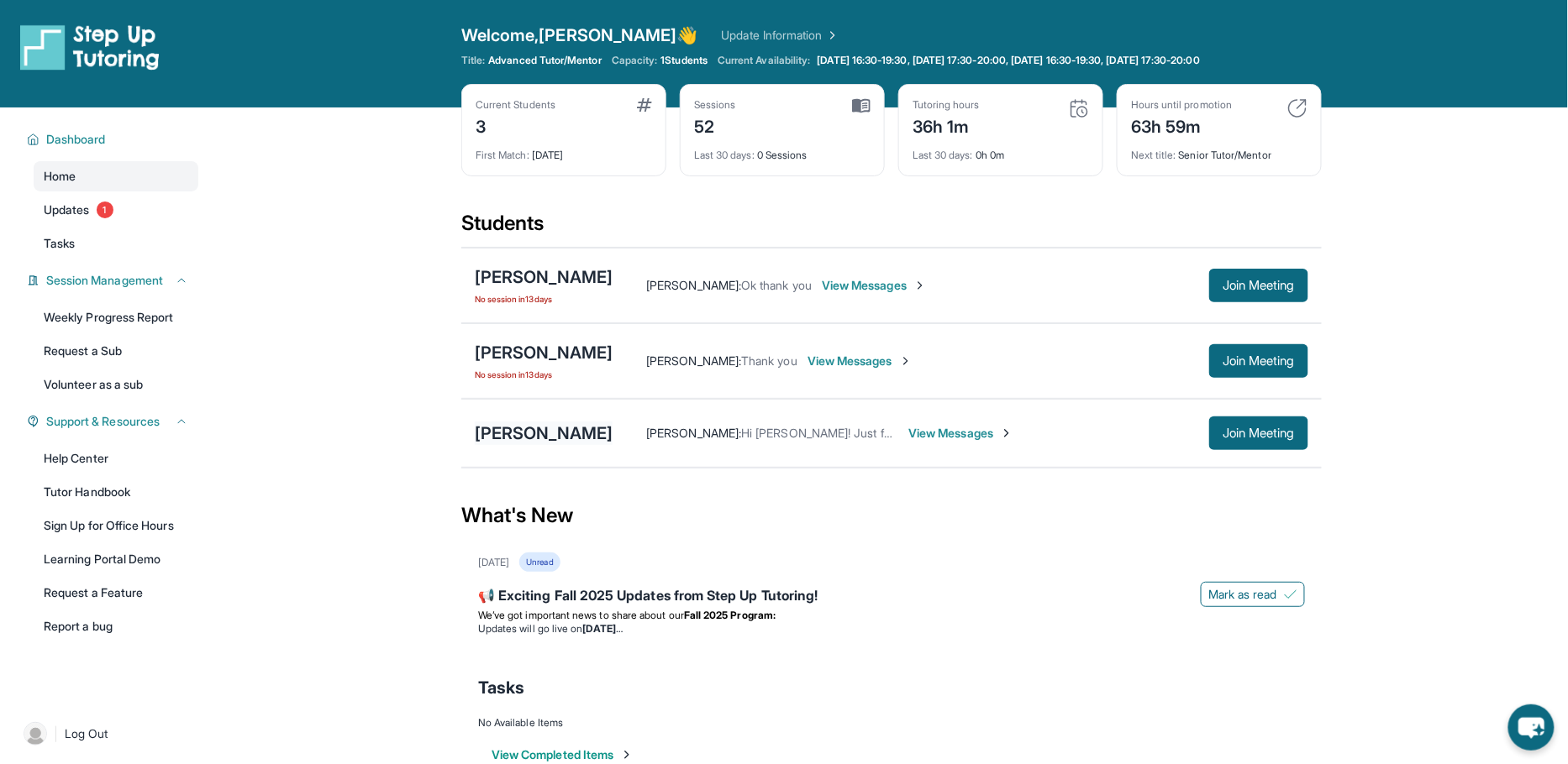
click at [526, 431] on div "[PERSON_NAME]" at bounding box center [543, 433] width 138 height 24
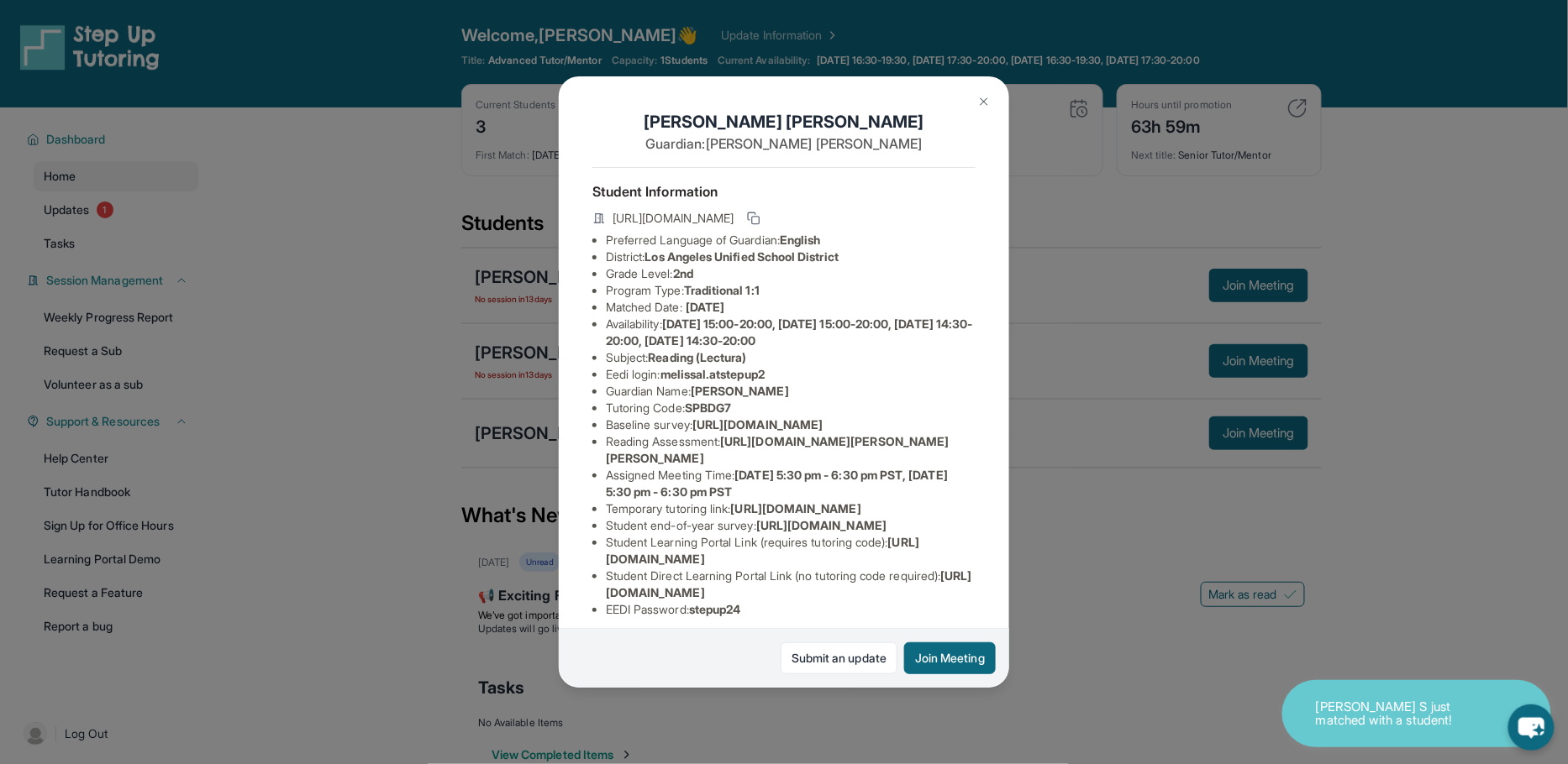
click at [979, 95] on img at bounding box center [984, 101] width 14 height 14
